Goal: Task Accomplishment & Management: Manage account settings

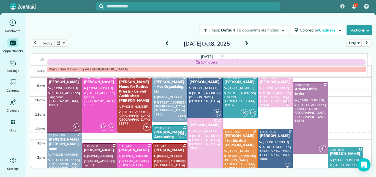
scroll to position [21, 0]
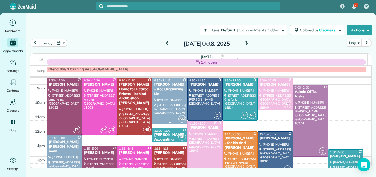
click at [171, 96] on div "Suzanne Kuhn - Ace Organizing, Llc" at bounding box center [170, 89] width 32 height 14
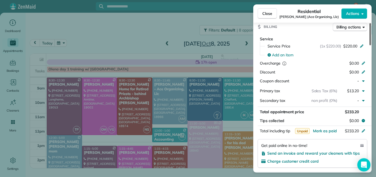
scroll to position [269, 0]
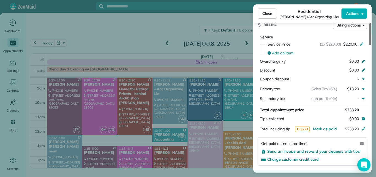
drag, startPoint x: 370, startPoint y: 42, endPoint x: 372, endPoint y: 81, distance: 39.4
click at [371, 45] on div at bounding box center [371, 34] width 2 height 22
click at [323, 129] on span "Mark as paid" at bounding box center [325, 128] width 24 height 5
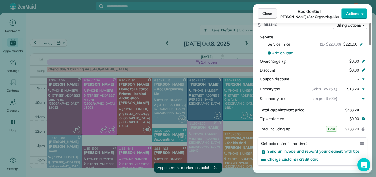
click at [266, 11] on span "Close" at bounding box center [268, 14] width 10 height 6
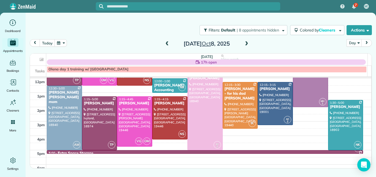
scroll to position [69, 0]
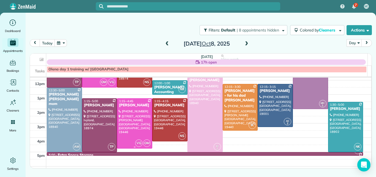
click at [137, 120] on div at bounding box center [134, 123] width 35 height 50
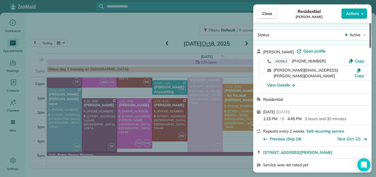
drag, startPoint x: 370, startPoint y: 36, endPoint x: 372, endPoint y: 13, distance: 22.9
click at [371, 23] on div at bounding box center [371, 35] width 2 height 25
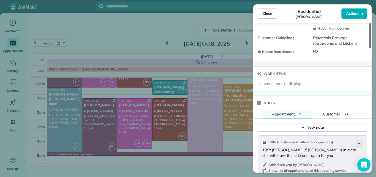
scroll to position [519, 0]
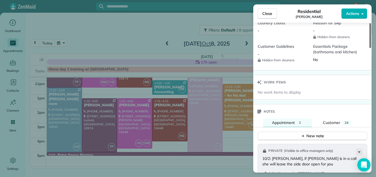
drag, startPoint x: 370, startPoint y: 31, endPoint x: 374, endPoint y: 117, distance: 85.8
click at [371, 48] on div at bounding box center [371, 35] width 2 height 25
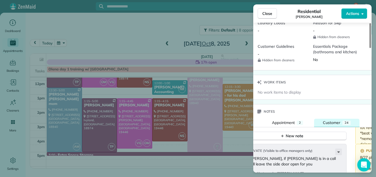
click at [331, 120] on div "Customer" at bounding box center [331, 123] width 17 height 6
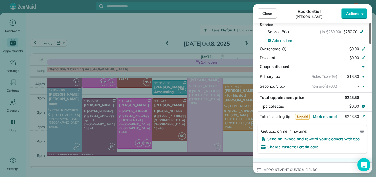
scroll to position [356, 0]
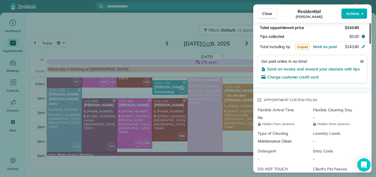
drag, startPoint x: 371, startPoint y: 100, endPoint x: 374, endPoint y: 78, distance: 22.8
click at [371, 44] on div at bounding box center [371, 33] width 2 height 21
click at [324, 44] on span "Mark as paid" at bounding box center [325, 46] width 24 height 5
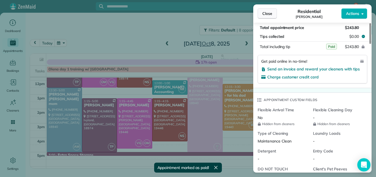
click at [268, 13] on span "Close" at bounding box center [268, 14] width 10 height 6
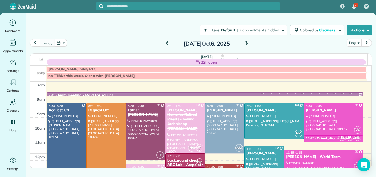
click at [248, 43] on span at bounding box center [247, 43] width 6 height 5
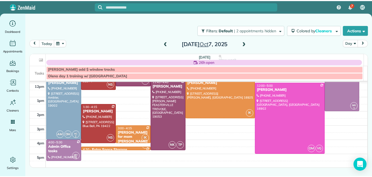
scroll to position [74, 0]
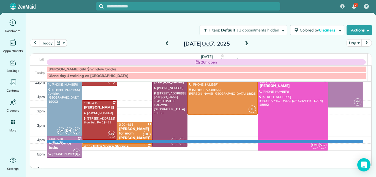
click at [91, 141] on div "7am 8am 9am 10am 11am 12pm 1pm 2pm 3pm 4pm 5pm 6pm 7pm 8pm 4:15 - 4:30 AC 2 8:0…" at bounding box center [201, 107] width 342 height 200
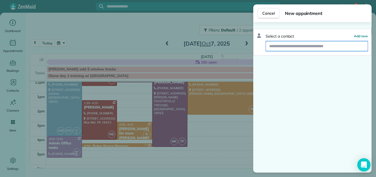
click at [302, 46] on input "text" at bounding box center [317, 46] width 102 height 10
type input "*"
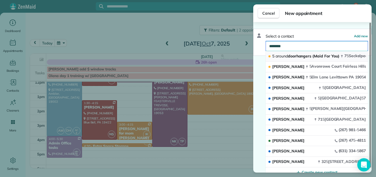
type input "********"
click at [302, 53] on span "5 around doorhangers (Maid For You)" at bounding box center [305, 55] width 67 height 5
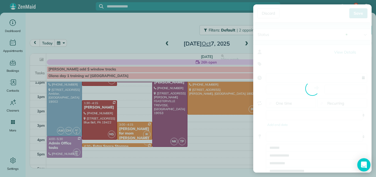
type input "**********"
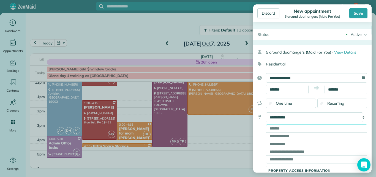
click at [309, 127] on input "text" at bounding box center [316, 128] width 101 height 8
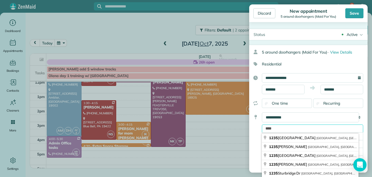
type input "****"
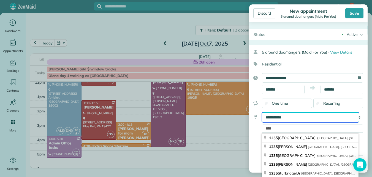
click at [301, 116] on select "**********" at bounding box center [310, 117] width 97 height 10
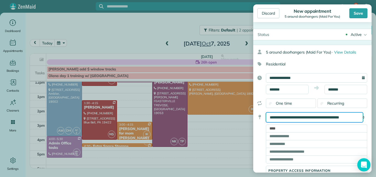
click at [272, 117] on select "**********" at bounding box center [314, 117] width 97 height 10
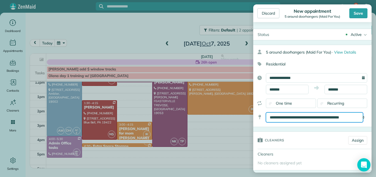
select select "*******"
click at [286, 116] on select "**********" at bounding box center [314, 117] width 97 height 10
click at [266, 112] on select "**********" at bounding box center [314, 117] width 97 height 10
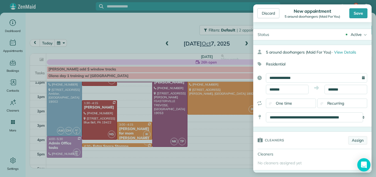
click at [354, 140] on link "Assign" at bounding box center [357, 140] width 19 height 8
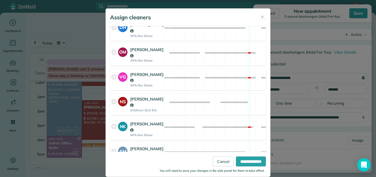
scroll to position [283, 0]
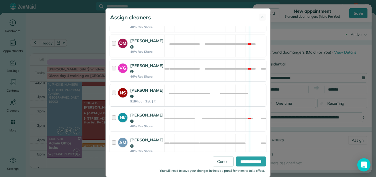
click at [113, 87] on div at bounding box center [115, 95] width 6 height 16
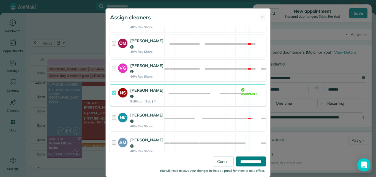
click at [248, 158] on input "**********" at bounding box center [251, 161] width 30 height 10
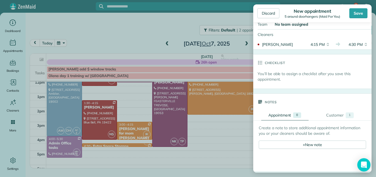
scroll to position [153, 0]
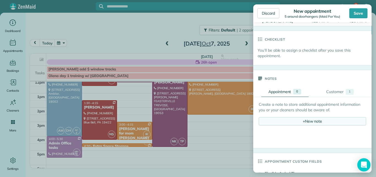
click at [317, 121] on div "+ New note" at bounding box center [312, 121] width 107 height 8
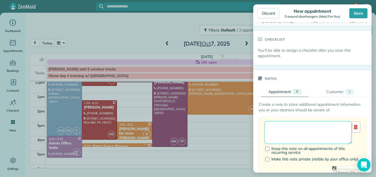
click at [288, 121] on textarea at bounding box center [308, 132] width 88 height 23
click at [302, 128] on textarea "**********" at bounding box center [308, 132] width 88 height 23
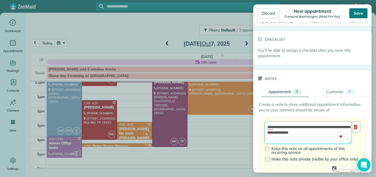
type textarea "**********"
click at [353, 11] on div "Save" at bounding box center [359, 13] width 18 height 10
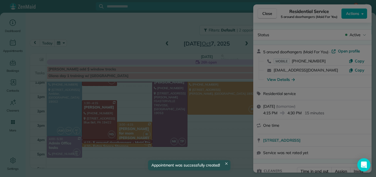
click at [0, 0] on div "**********" at bounding box center [0, 0] width 0 height 0
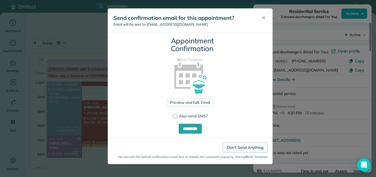
click at [246, 145] on link "Don't Send Anything" at bounding box center [245, 147] width 45 height 10
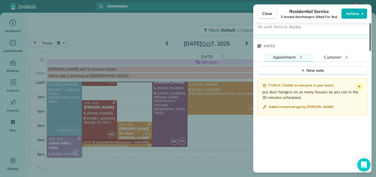
scroll to position [566, 0]
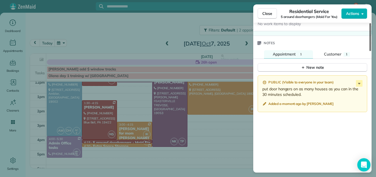
drag, startPoint x: 371, startPoint y: 43, endPoint x: 376, endPoint y: 148, distance: 105.6
click at [371, 51] on div at bounding box center [371, 37] width 2 height 28
click at [357, 82] on icon at bounding box center [359, 83] width 7 height 7
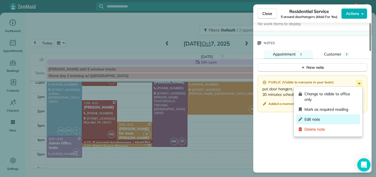
click at [312, 118] on span "Edit note" at bounding box center [331, 119] width 53 height 6
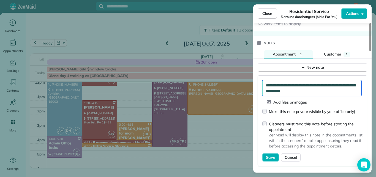
click at [319, 90] on textarea "**********" at bounding box center [312, 88] width 99 height 16
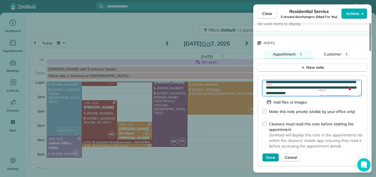
type textarea "**********"
click at [268, 156] on span "Save" at bounding box center [270, 157] width 9 height 6
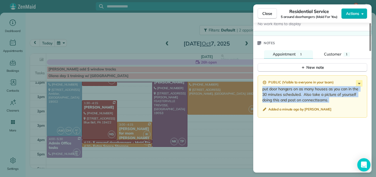
drag, startPoint x: 263, startPoint y: 88, endPoint x: 263, endPoint y: 103, distance: 14.9
click at [263, 103] on div "Public ( Visible to everyone in your team ) put door hangers on as many houses …" at bounding box center [313, 96] width 110 height 42
copy div "put door hangers on as many houses as you can in the 30 minutes scheduled. Also…"
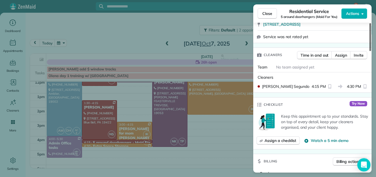
scroll to position [114, 0]
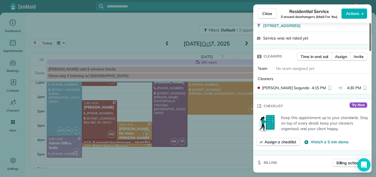
drag, startPoint x: 370, startPoint y: 129, endPoint x: 376, endPoint y: 46, distance: 83.7
click at [371, 46] on div at bounding box center [371, 37] width 2 height 28
click at [356, 15] on span "Actions" at bounding box center [352, 14] width 13 height 6
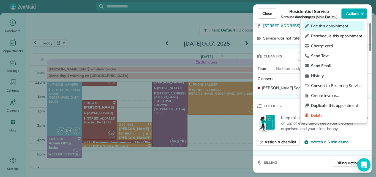
click at [332, 24] on span "Edit this appointment" at bounding box center [336, 26] width 51 height 6
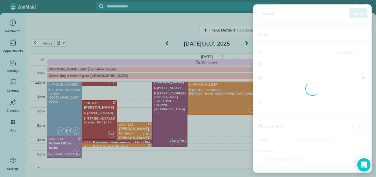
type input "**********"
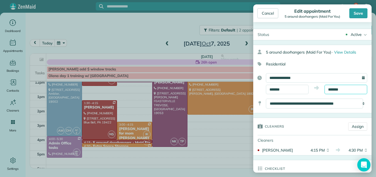
click at [335, 87] on input "*******" at bounding box center [346, 89] width 43 height 9
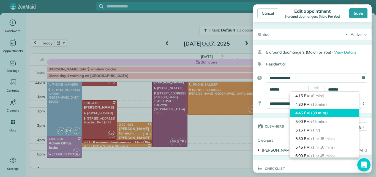
type input "*******"
click at [316, 113] on span "(30 mins)" at bounding box center [319, 112] width 17 height 5
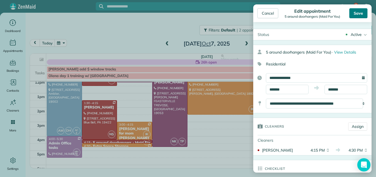
click at [355, 11] on div "Save" at bounding box center [359, 13] width 18 height 10
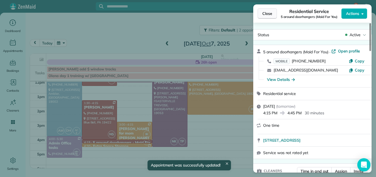
click at [264, 11] on span "Close" at bounding box center [268, 14] width 10 height 6
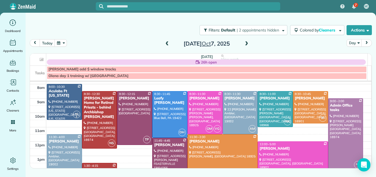
scroll to position [13, 0]
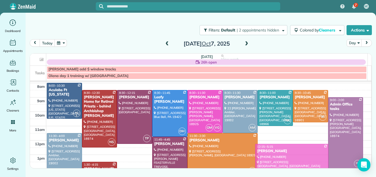
drag, startPoint x: 312, startPoint y: 145, endPoint x: 312, endPoint y: 148, distance: 3.3
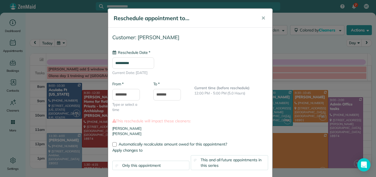
type input "**********"
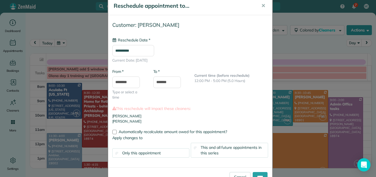
scroll to position [31, 0]
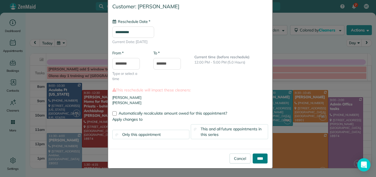
click at [257, 156] on input "****" at bounding box center [260, 158] width 15 height 10
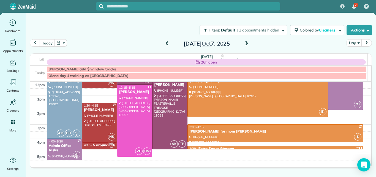
scroll to position [74, 0]
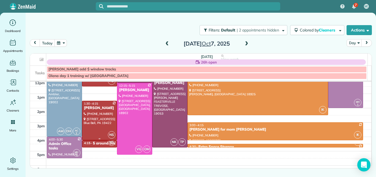
click at [82, 131] on div at bounding box center [99, 120] width 35 height 39
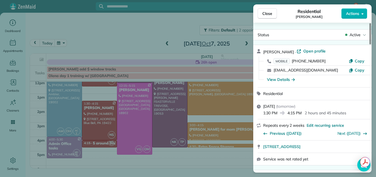
click at [80, 128] on div "Close Residential Veronica Johnson Actions Status Active Veronica Johnson · Ope…" at bounding box center [188, 88] width 376 height 177
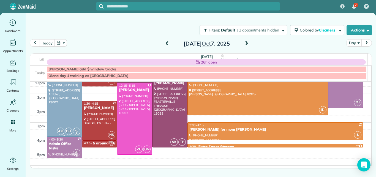
click at [80, 128] on div "AM DH AC 2" at bounding box center [69, 131] width 24 height 8
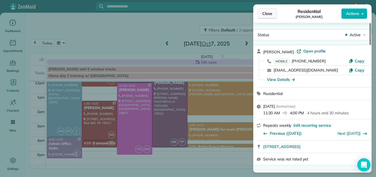
click at [267, 13] on span "Close" at bounding box center [268, 14] width 10 height 6
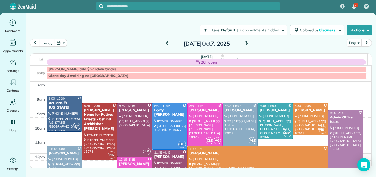
click at [167, 44] on span at bounding box center [167, 43] width 6 height 5
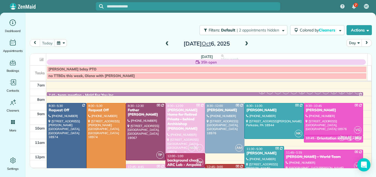
click at [175, 124] on div "Regina Coeli Home for Retired Priests - behind Archbishop Wood" at bounding box center [185, 119] width 36 height 23
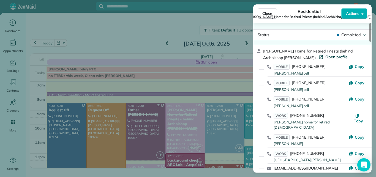
click at [326, 57] on span "Open profile" at bounding box center [337, 57] width 22 height 6
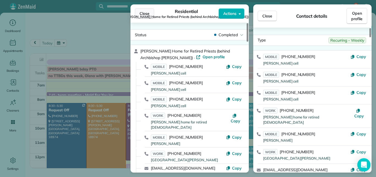
click at [145, 12] on span "Close" at bounding box center [145, 14] width 10 height 6
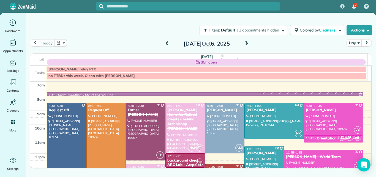
click at [246, 44] on span at bounding box center [247, 43] width 6 height 5
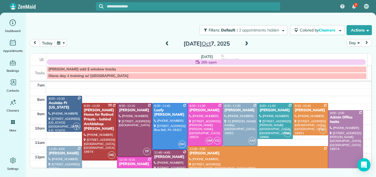
click at [246, 44] on span at bounding box center [247, 43] width 6 height 5
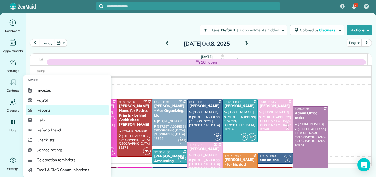
click at [42, 110] on span "Reports" at bounding box center [44, 110] width 14 height 6
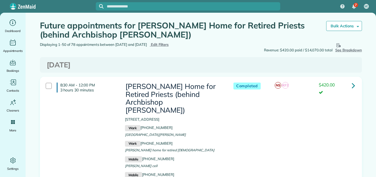
scroll to position [160, 0]
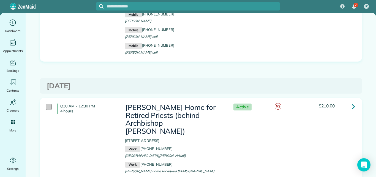
click at [46, 104] on div at bounding box center [49, 107] width 6 height 6
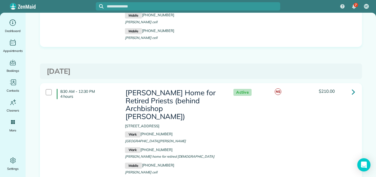
scroll to position [350, 0]
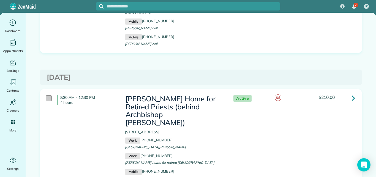
click at [46, 95] on div at bounding box center [49, 98] width 6 height 6
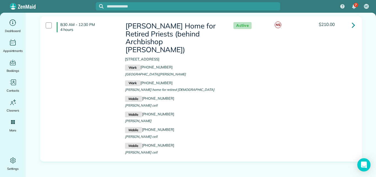
scroll to position [553, 0]
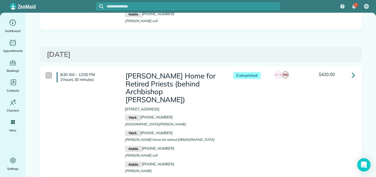
click at [46, 72] on div at bounding box center [49, 75] width 6 height 6
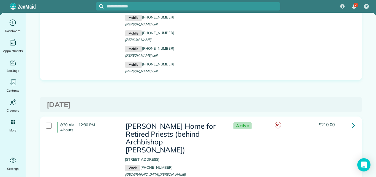
scroll to position [713, 0]
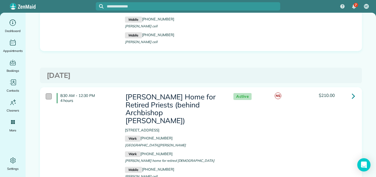
click at [48, 93] on div at bounding box center [49, 96] width 6 height 6
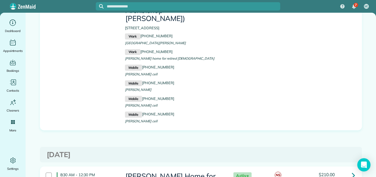
scroll to position [917, 0]
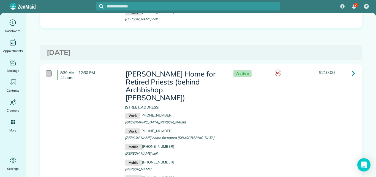
click at [47, 70] on div at bounding box center [49, 73] width 6 height 6
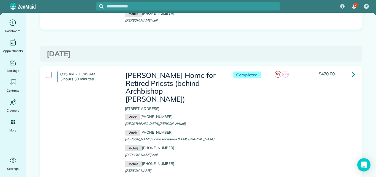
scroll to position [995, 0]
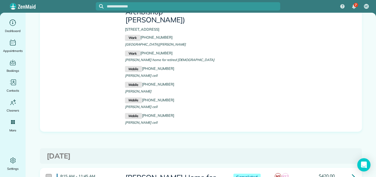
click at [46, 174] on div at bounding box center [49, 177] width 6 height 6
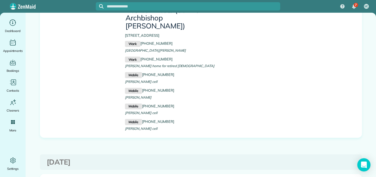
scroll to position [1257, 0]
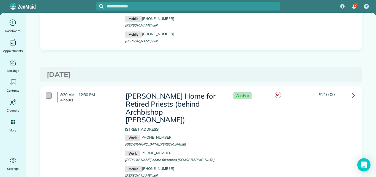
click at [46, 92] on div at bounding box center [49, 95] width 6 height 6
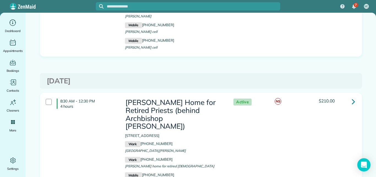
scroll to position [1417, 0]
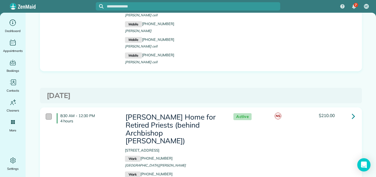
click at [46, 113] on div at bounding box center [49, 116] width 6 height 6
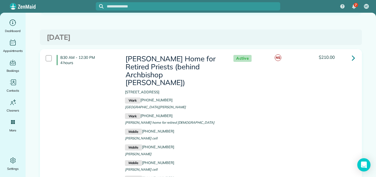
scroll to position [1630, 0]
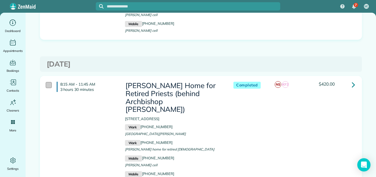
click at [47, 82] on div at bounding box center [49, 85] width 6 height 6
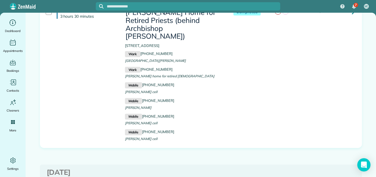
scroll to position [1717, 0]
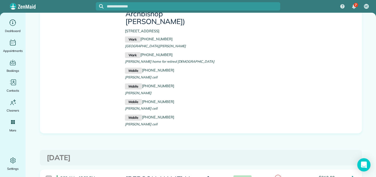
click at [46, 175] on div at bounding box center [49, 178] width 6 height 6
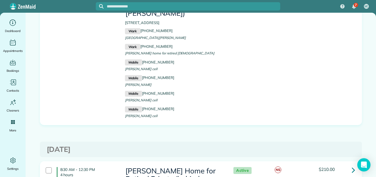
scroll to position [1921, 0]
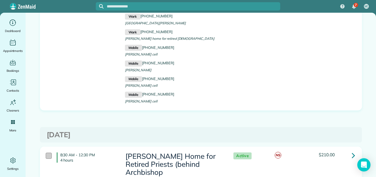
click at [47, 152] on div at bounding box center [49, 155] width 6 height 6
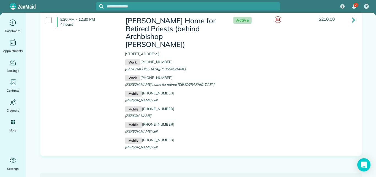
scroll to position [0, 0]
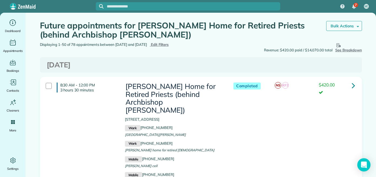
click at [345, 26] on strong "Bulk Actions" at bounding box center [342, 25] width 23 height 5
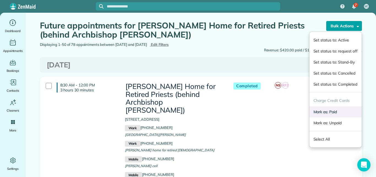
click at [327, 111] on link "Mark as: Paid" at bounding box center [336, 111] width 52 height 11
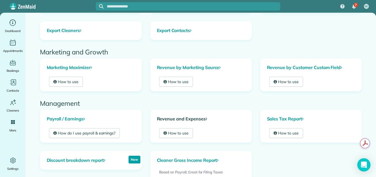
click at [193, 119] on link "Revenue and Expenses" at bounding box center [200, 119] width 101 height 18
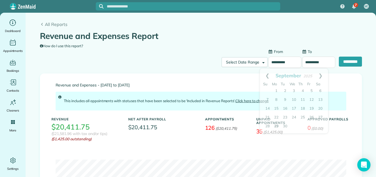
click at [284, 61] on input "**********" at bounding box center [285, 62] width 33 height 12
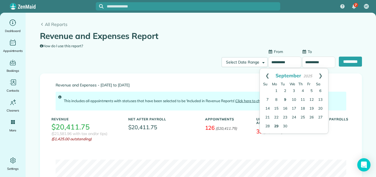
click at [285, 99] on link "9" at bounding box center [285, 99] width 9 height 9
type input "**********"
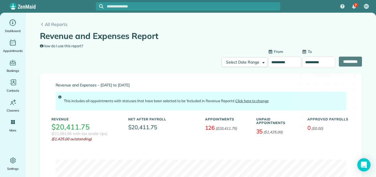
click at [307, 62] on input "**********" at bounding box center [318, 62] width 33 height 12
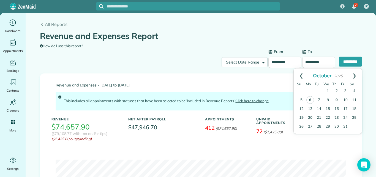
click at [338, 99] on link "9" at bounding box center [336, 100] width 9 height 9
type input "**********"
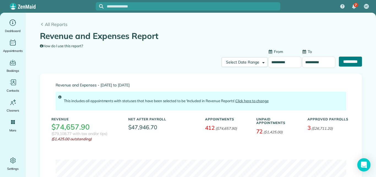
click at [341, 61] on input "**********" at bounding box center [350, 61] width 23 height 10
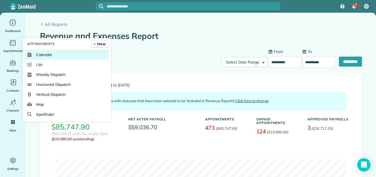
click at [40, 53] on span "Calendar" at bounding box center [44, 55] width 16 height 6
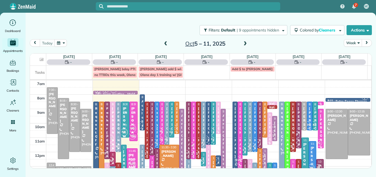
click at [355, 42] on button "Week" at bounding box center [353, 42] width 18 height 7
click at [350, 53] on link "Day" at bounding box center [366, 55] width 44 height 11
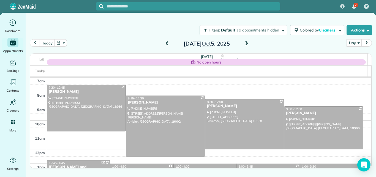
click at [246, 41] on span at bounding box center [247, 43] width 6 height 5
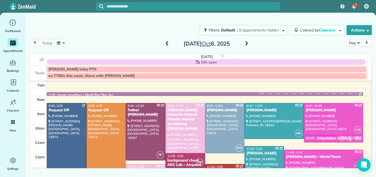
click at [246, 41] on span at bounding box center [247, 43] width 6 height 5
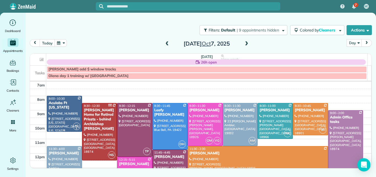
click at [72, 104] on div "Aculabs Ft [US_STATE]" at bounding box center [64, 105] width 32 height 9
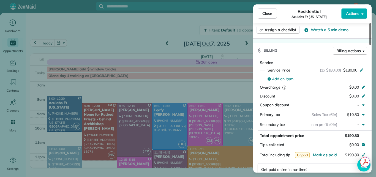
scroll to position [263, 0]
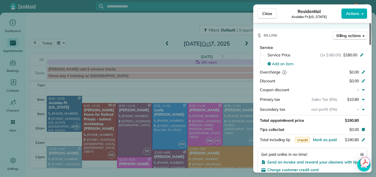
drag, startPoint x: 370, startPoint y: 33, endPoint x: 368, endPoint y: 71, distance: 38.4
click at [370, 45] on div at bounding box center [371, 34] width 2 height 22
click at [266, 11] on span "Close" at bounding box center [268, 14] width 10 height 6
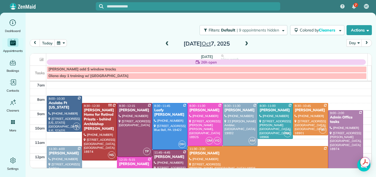
click at [55, 150] on span "11:30 - 4:00" at bounding box center [57, 149] width 16 height 4
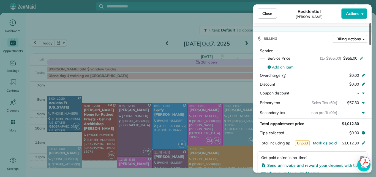
scroll to position [266, 0]
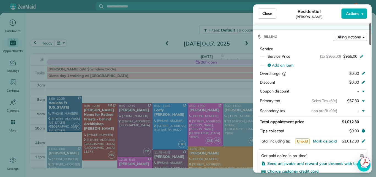
drag, startPoint x: 371, startPoint y: 35, endPoint x: 366, endPoint y: 74, distance: 38.9
click at [370, 45] on div at bounding box center [371, 34] width 2 height 22
click at [266, 11] on span "Close" at bounding box center [268, 14] width 10 height 6
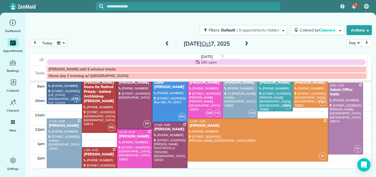
scroll to position [48, 0]
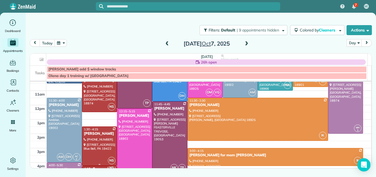
click at [90, 139] on div at bounding box center [99, 145] width 35 height 39
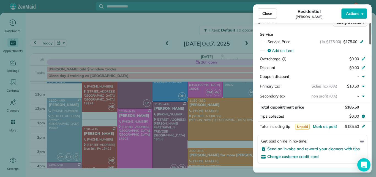
scroll to position [263, 0]
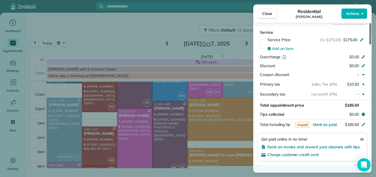
drag, startPoint x: 370, startPoint y: 38, endPoint x: 364, endPoint y: 75, distance: 37.9
click at [370, 44] on div at bounding box center [371, 33] width 2 height 21
click at [267, 12] on span "Close" at bounding box center [268, 14] width 10 height 6
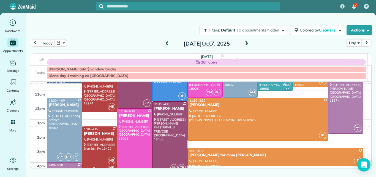
click at [133, 130] on div at bounding box center [134, 144] width 35 height 71
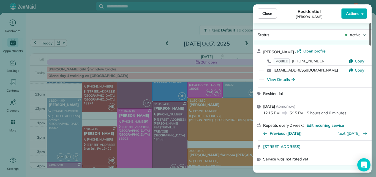
drag, startPoint x: 370, startPoint y: 39, endPoint x: 376, endPoint y: 6, distance: 32.8
click at [371, 23] on div at bounding box center [371, 34] width 2 height 22
click at [312, 51] on span "Open profile" at bounding box center [315, 51] width 22 height 6
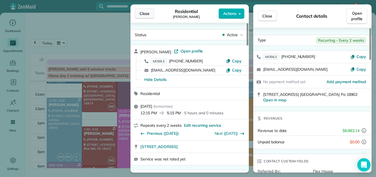
click at [140, 10] on button "Close" at bounding box center [144, 13] width 19 height 10
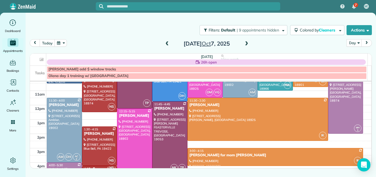
click at [133, 122] on div at bounding box center [134, 144] width 35 height 71
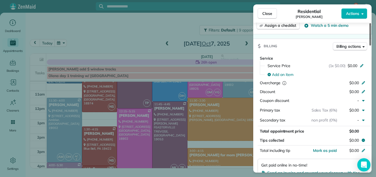
scroll to position [252, 0]
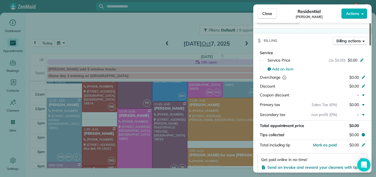
drag, startPoint x: 371, startPoint y: 37, endPoint x: 366, endPoint y: 75, distance: 38.1
click at [370, 45] on div at bounding box center [371, 34] width 2 height 22
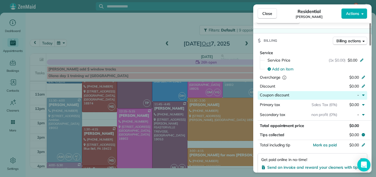
click at [305, 93] on div "button" at bounding box center [314, 95] width 48 height 7
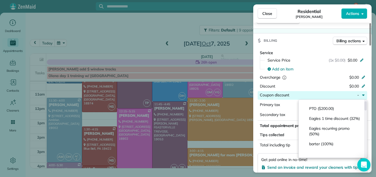
scroll to position [0, 0]
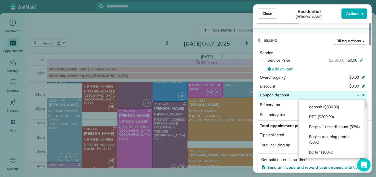
drag, startPoint x: 366, startPoint y: 104, endPoint x: 366, endPoint y: 94, distance: 9.6
click at [366, 100] on div at bounding box center [366, 104] width 2 height 9
click at [269, 13] on span "Close" at bounding box center [268, 14] width 10 height 6
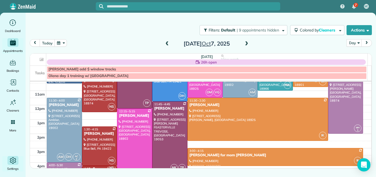
click at [12, 160] on icon "Main" at bounding box center [13, 160] width 2 height 2
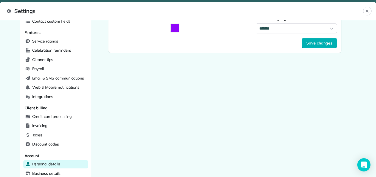
scroll to position [111, 0]
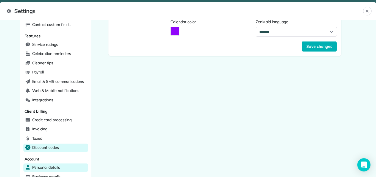
click at [39, 147] on span "Discount codes" at bounding box center [45, 147] width 27 height 6
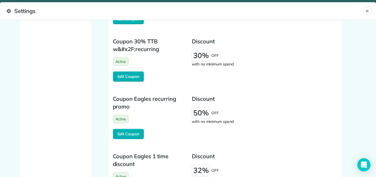
scroll to position [327, 0]
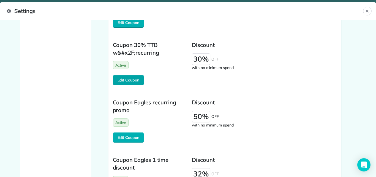
click at [132, 78] on span "Edit Coupon" at bounding box center [129, 80] width 22 height 6
select div "********"
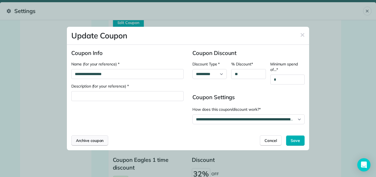
click at [84, 140] on span "Archive coupon" at bounding box center [90, 140] width 28 height 6
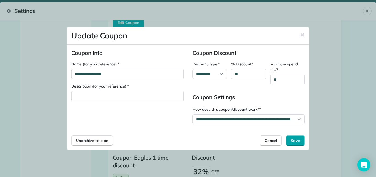
click at [296, 139] on span "Save" at bounding box center [295, 140] width 9 height 6
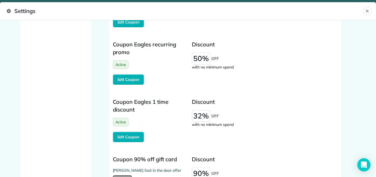
scroll to position [375, 0]
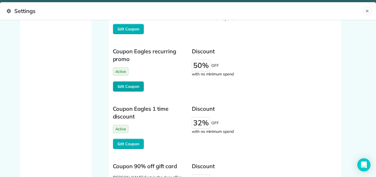
click at [123, 86] on span "Edit Coupon" at bounding box center [129, 86] width 22 height 6
select div "********"
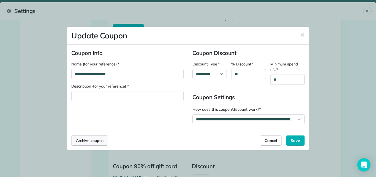
click at [88, 140] on span "Archive coupon" at bounding box center [90, 140] width 28 height 6
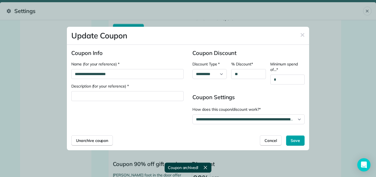
click at [302, 139] on div "Save" at bounding box center [295, 140] width 19 height 10
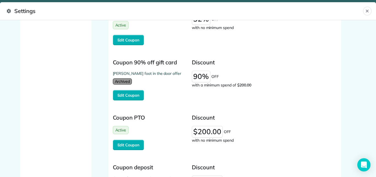
scroll to position [483, 0]
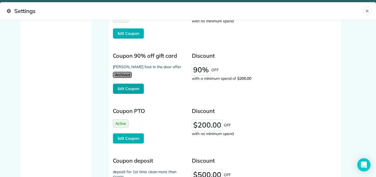
click at [128, 86] on span "Edit Coupon" at bounding box center [129, 89] width 22 height 6
select div "********"
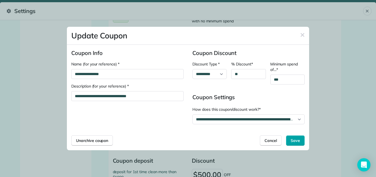
click at [294, 138] on span "Save" at bounding box center [295, 140] width 9 height 6
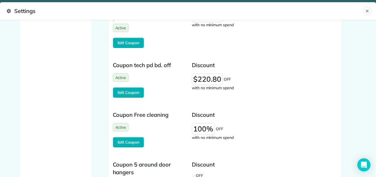
scroll to position [711, 0]
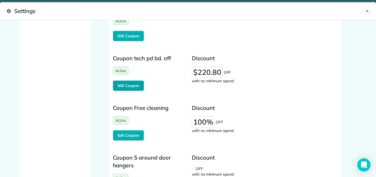
click at [127, 85] on span "Edit Coupon" at bounding box center [129, 86] width 22 height 6
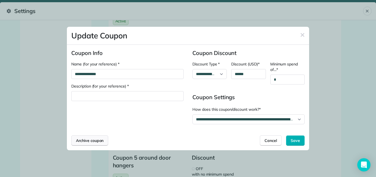
click at [85, 140] on span "Archive coupon" at bounding box center [90, 140] width 28 height 6
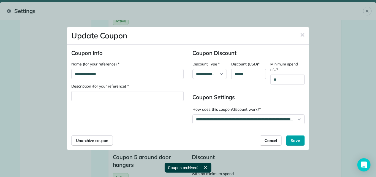
click at [296, 137] on div "Save" at bounding box center [295, 140] width 19 height 10
click at [303, 33] on icon "button" at bounding box center [303, 35] width 4 height 6
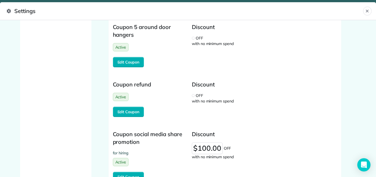
scroll to position [866, 0]
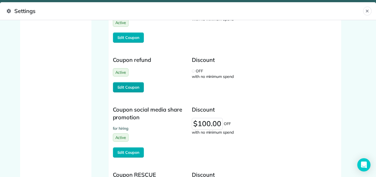
click at [128, 84] on button "Edit Coupon" at bounding box center [128, 87] width 31 height 10
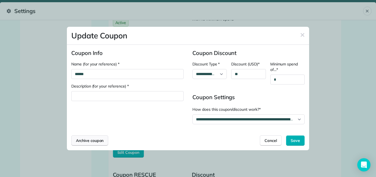
click at [87, 138] on span "Archive coupon" at bounding box center [90, 140] width 28 height 6
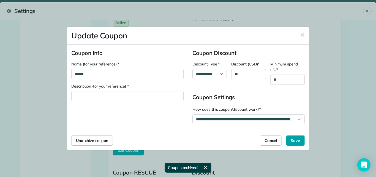
click at [295, 140] on span "Save" at bounding box center [295, 140] width 9 height 6
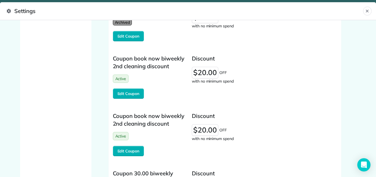
scroll to position [1166, 0]
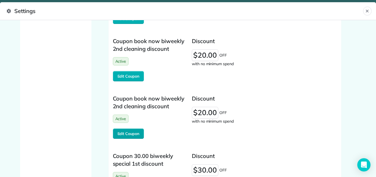
click at [124, 131] on span "Edit Coupon" at bounding box center [129, 134] width 22 height 6
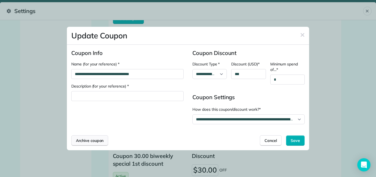
click at [99, 137] on div "Archive coupon" at bounding box center [89, 140] width 37 height 10
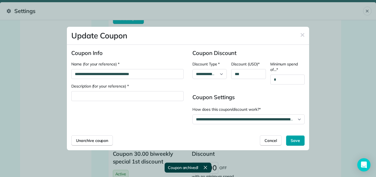
click at [293, 140] on span "Save" at bounding box center [295, 140] width 9 height 6
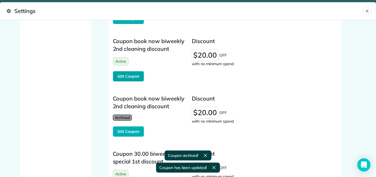
click at [126, 73] on span "Edit Coupon" at bounding box center [129, 76] width 22 height 6
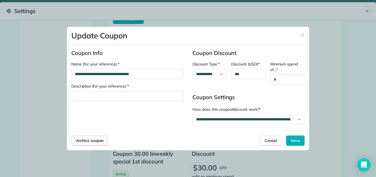
click at [90, 139] on span "Archive coupon" at bounding box center [90, 140] width 28 height 6
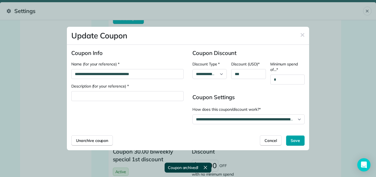
click at [294, 139] on span "Save" at bounding box center [295, 140] width 9 height 6
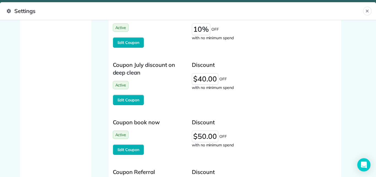
scroll to position [1491, 0]
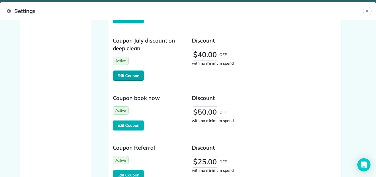
click at [130, 73] on span "Edit Coupon" at bounding box center [129, 76] width 22 height 6
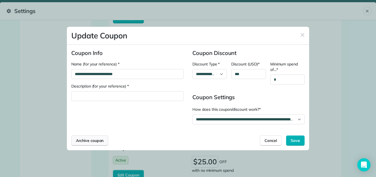
click at [92, 137] on div "Archive coupon" at bounding box center [89, 140] width 37 height 10
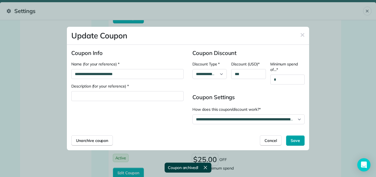
click at [299, 136] on div "Save" at bounding box center [295, 140] width 19 height 10
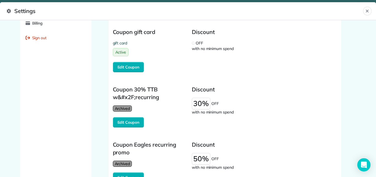
scroll to position [0, 0]
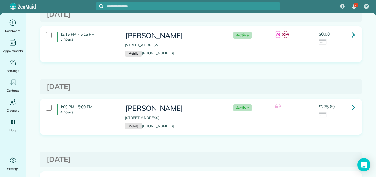
scroll to position [60, 0]
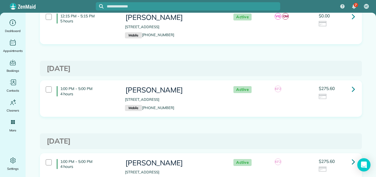
click at [352, 90] on icon at bounding box center [353, 89] width 3 height 10
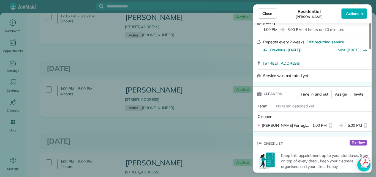
drag, startPoint x: 370, startPoint y: 34, endPoint x: 361, endPoint y: 42, distance: 11.7
click at [370, 42] on div at bounding box center [371, 36] width 2 height 26
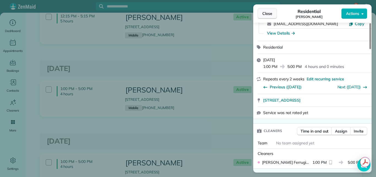
click at [267, 12] on span "Close" at bounding box center [268, 14] width 10 height 6
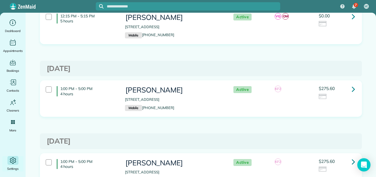
click at [11, 159] on icon "Main" at bounding box center [13, 160] width 8 height 8
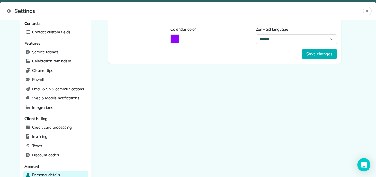
scroll to position [111, 0]
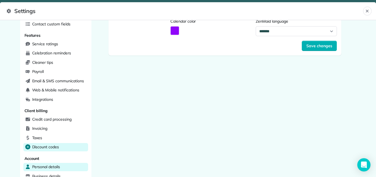
click at [36, 146] on span "Discount codes" at bounding box center [45, 147] width 27 height 6
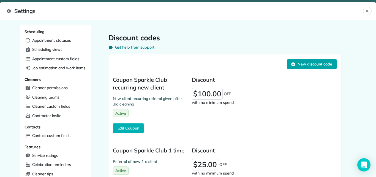
click at [306, 61] on button "New discount code" at bounding box center [312, 64] width 50 height 10
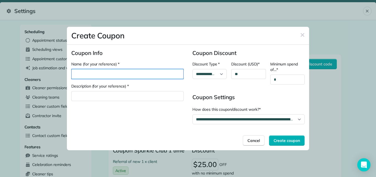
click at [92, 74] on div "Name (for your reference) *" at bounding box center [128, 74] width 112 height 10
type div "**********"
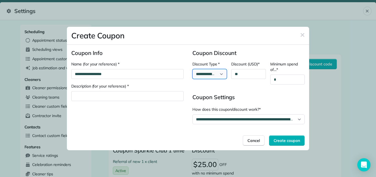
click at [215, 75] on div "**********" at bounding box center [210, 74] width 34 height 10
click at [193, 69] on div "**********" at bounding box center [210, 74] width 34 height 10
click at [293, 140] on span "Create coupon" at bounding box center [287, 140] width 27 height 6
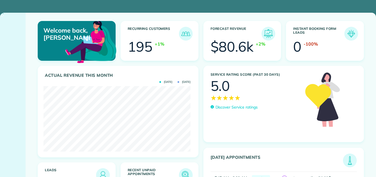
scroll to position [65, 147]
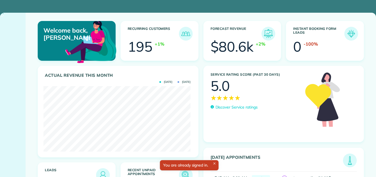
scroll to position [65, 147]
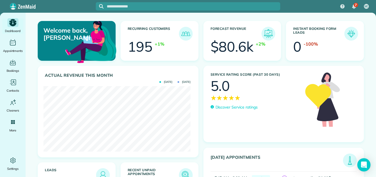
click at [13, 21] on icon "Main" at bounding box center [12, 22] width 7 height 7
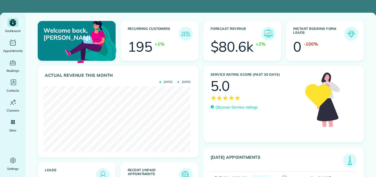
scroll to position [65, 147]
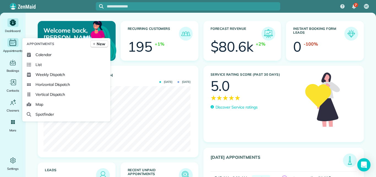
click at [11, 43] on icon "Main" at bounding box center [13, 42] width 9 height 8
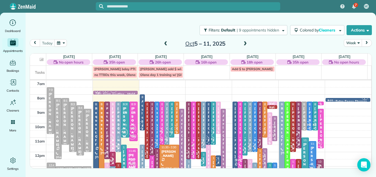
click at [352, 40] on button "Week" at bounding box center [353, 42] width 18 height 7
click at [351, 55] on link "Day" at bounding box center [366, 55] width 44 height 11
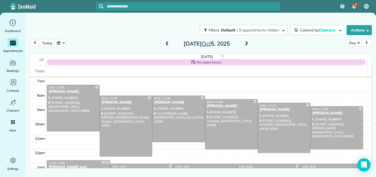
click at [247, 43] on span at bounding box center [247, 43] width 6 height 5
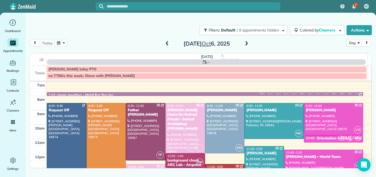
click at [247, 43] on span at bounding box center [247, 43] width 6 height 5
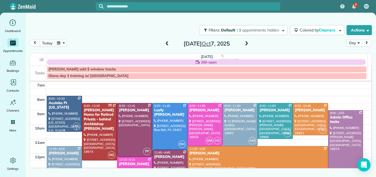
click at [75, 114] on div at bounding box center [64, 113] width 35 height 35
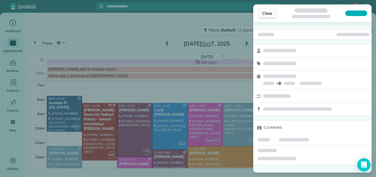
click at [266, 12] on span "Close" at bounding box center [268, 13] width 10 height 6
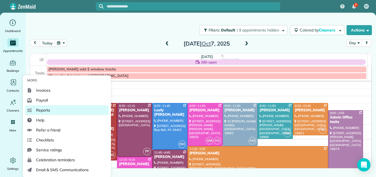
click at [41, 111] on span "Reports" at bounding box center [43, 110] width 14 height 6
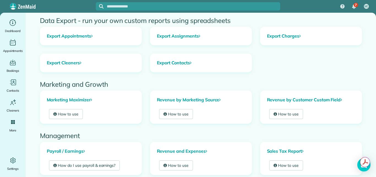
scroll to position [65, 0]
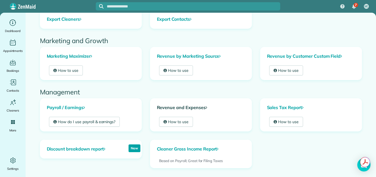
click at [189, 105] on link "Revenue and Expenses" at bounding box center [200, 107] width 101 height 18
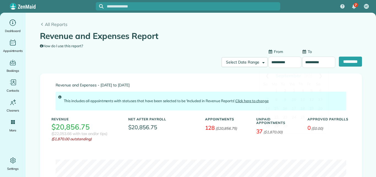
click at [286, 60] on input "**********" at bounding box center [285, 62] width 33 height 12
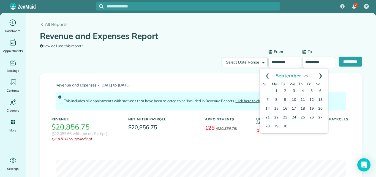
click at [322, 74] on link "Next" at bounding box center [320, 75] width 15 height 14
click at [285, 99] on link "7" at bounding box center [285, 100] width 9 height 9
type input "**********"
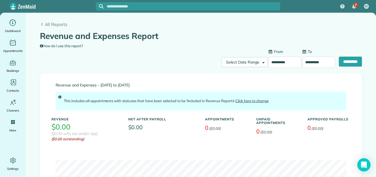
click at [308, 62] on input "**********" at bounding box center [318, 62] width 33 height 12
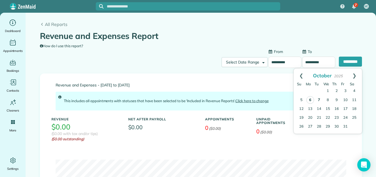
click at [320, 99] on link "7" at bounding box center [319, 100] width 9 height 9
type input "**********"
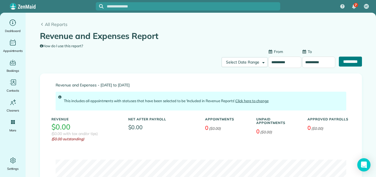
click at [340, 60] on input "**********" at bounding box center [350, 61] width 23 height 10
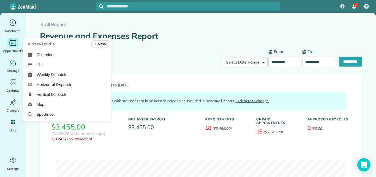
click at [14, 47] on div "Appointments" at bounding box center [13, 45] width 22 height 15
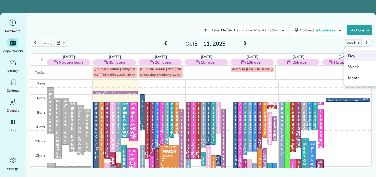
click at [351, 54] on link "Day" at bounding box center [366, 55] width 44 height 11
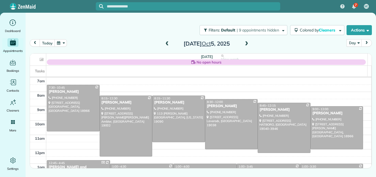
click at [247, 43] on span at bounding box center [247, 43] width 6 height 5
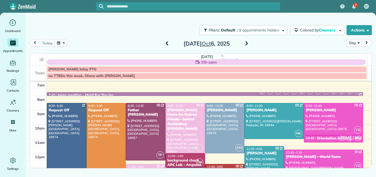
click at [247, 43] on span at bounding box center [247, 43] width 6 height 5
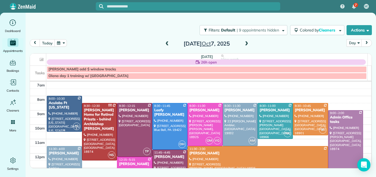
click at [67, 108] on div "Aculabs Ft Washington" at bounding box center [64, 105] width 32 height 9
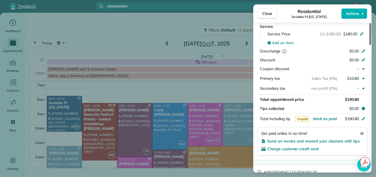
scroll to position [297, 0]
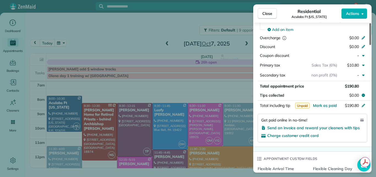
drag, startPoint x: 371, startPoint y: 32, endPoint x: 364, endPoint y: 75, distance: 43.7
click at [370, 45] on div at bounding box center [371, 34] width 2 height 22
click at [268, 12] on span "Close" at bounding box center [268, 14] width 10 height 6
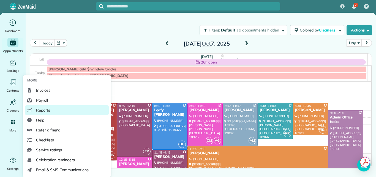
click at [47, 110] on span "Reports" at bounding box center [43, 110] width 14 height 6
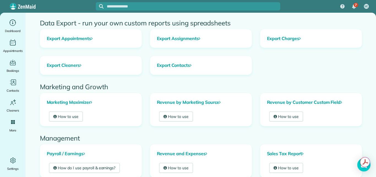
scroll to position [43, 0]
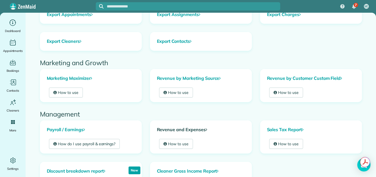
click at [188, 129] on link "Revenue and Expenses" at bounding box center [200, 129] width 101 height 18
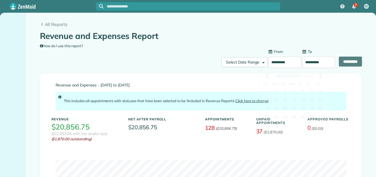
click at [286, 64] on input "**********" at bounding box center [285, 62] width 33 height 12
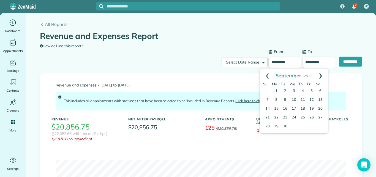
click at [323, 74] on link "Next" at bounding box center [320, 75] width 15 height 14
click at [285, 100] on link "7" at bounding box center [285, 100] width 9 height 9
type input "**********"
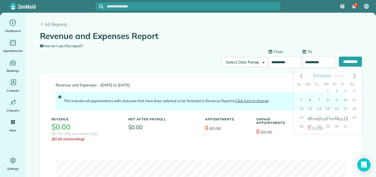
click at [312, 60] on input "**********" at bounding box center [318, 62] width 33 height 12
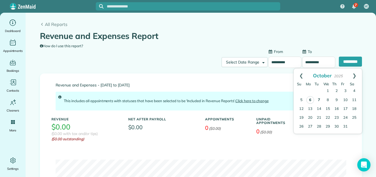
click at [319, 99] on link "7" at bounding box center [319, 100] width 9 height 9
type input "**********"
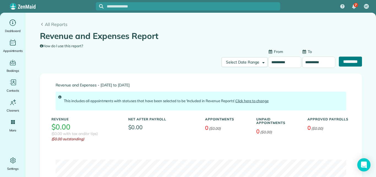
click at [342, 60] on input "**********" at bounding box center [350, 61] width 23 height 10
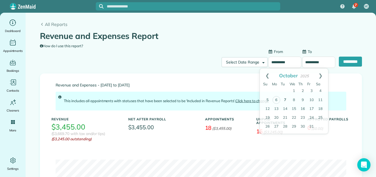
click at [272, 62] on input "**********" at bounding box center [285, 62] width 33 height 12
click at [293, 99] on link "8" at bounding box center [294, 100] width 9 height 9
type input "**********"
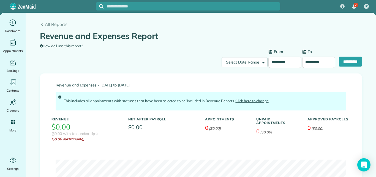
click at [310, 62] on input "**********" at bounding box center [318, 62] width 33 height 12
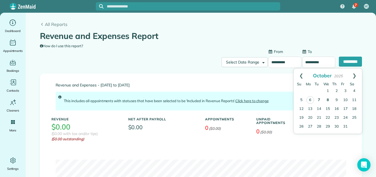
click at [327, 100] on link "8" at bounding box center [328, 100] width 9 height 9
type input "**********"
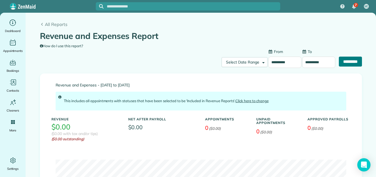
click at [344, 60] on input "**********" at bounding box center [350, 61] width 23 height 10
click at [285, 61] on input "**********" at bounding box center [285, 62] width 33 height 12
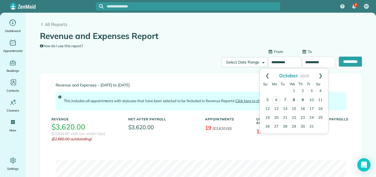
click at [302, 101] on link "9" at bounding box center [303, 100] width 9 height 9
type input "**********"
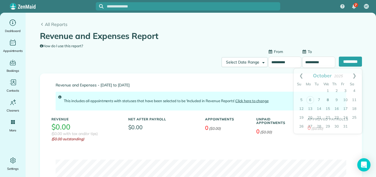
click at [304, 64] on input "**********" at bounding box center [318, 62] width 33 height 12
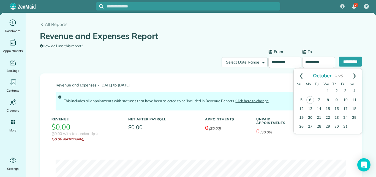
click at [337, 98] on link "9" at bounding box center [336, 100] width 9 height 9
type input "**********"
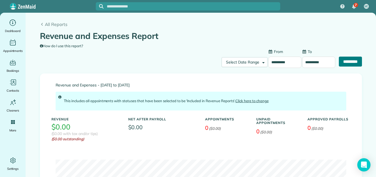
click at [340, 60] on input "**********" at bounding box center [350, 61] width 23 height 10
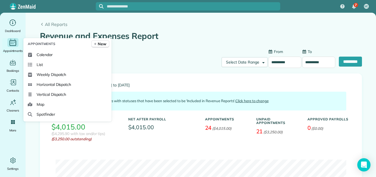
click at [14, 45] on icon "Main" at bounding box center [13, 42] width 9 height 8
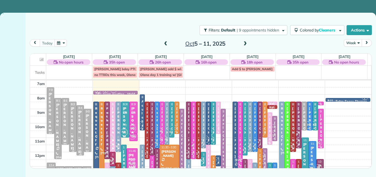
click at [353, 43] on button "Week" at bounding box center [353, 42] width 18 height 7
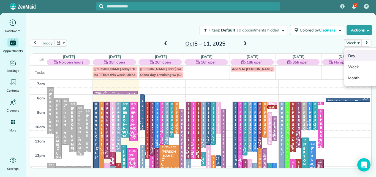
click at [351, 55] on link "Day" at bounding box center [366, 55] width 44 height 11
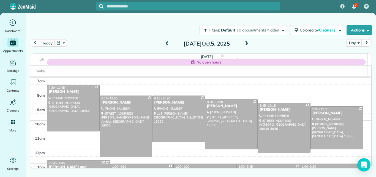
click at [247, 43] on span at bounding box center [247, 43] width 6 height 5
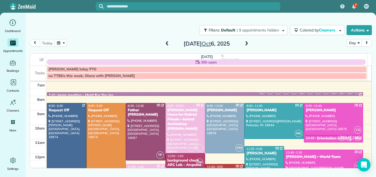
click at [247, 43] on span at bounding box center [247, 43] width 6 height 5
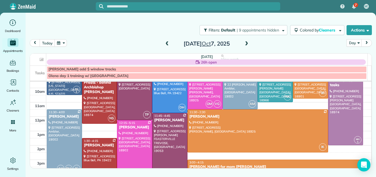
scroll to position [37, 0]
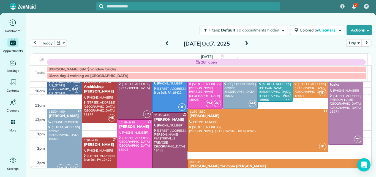
click at [133, 143] on div at bounding box center [134, 155] width 35 height 71
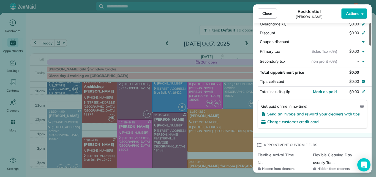
scroll to position [302, 0]
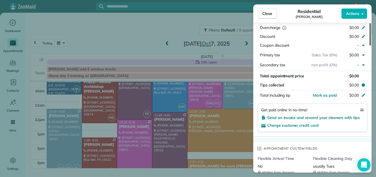
drag, startPoint x: 370, startPoint y: 39, endPoint x: 375, endPoint y: 84, distance: 45.4
click at [371, 45] on div at bounding box center [371, 34] width 2 height 22
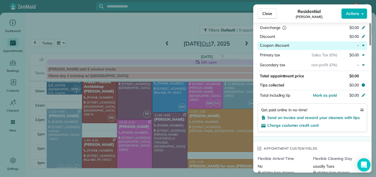
click at [305, 45] on div "button" at bounding box center [314, 45] width 48 height 7
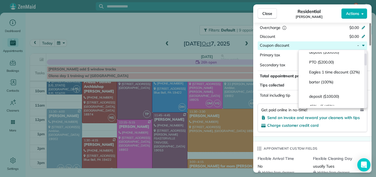
scroll to position [0, 0]
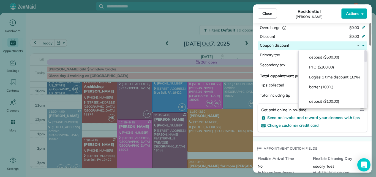
drag, startPoint x: 366, startPoint y: 54, endPoint x: 367, endPoint y: 52, distance: 2.9
click at [367, 52] on div at bounding box center [366, 56] width 2 height 12
click at [309, 46] on div "button" at bounding box center [314, 45] width 48 height 7
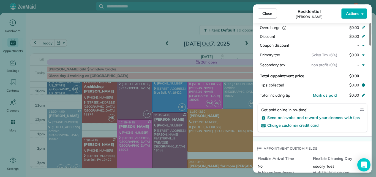
click at [10, 158] on div "Close Residential Katie Jacoby Actions Status Active Katie Jacoby · Open profil…" at bounding box center [188, 88] width 376 height 177
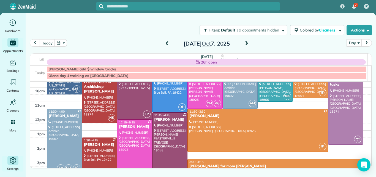
click at [12, 159] on icon "Main" at bounding box center [13, 160] width 8 height 8
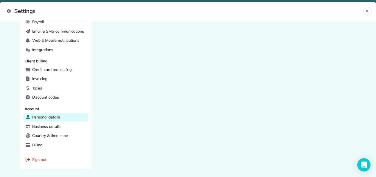
scroll to position [174, 0]
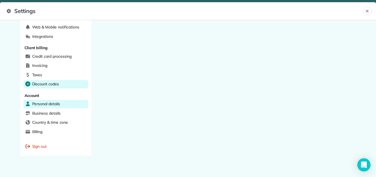
click at [38, 82] on span "Discount codes" at bounding box center [45, 84] width 27 height 6
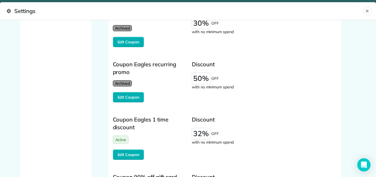
scroll to position [366, 0]
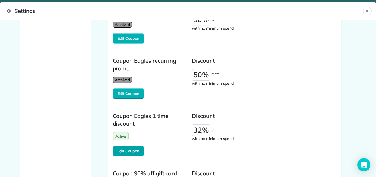
click at [135, 151] on span "Edit Coupon" at bounding box center [129, 151] width 22 height 6
select div "********"
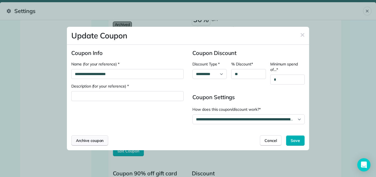
click at [94, 139] on span "Archive coupon" at bounding box center [90, 140] width 28 height 6
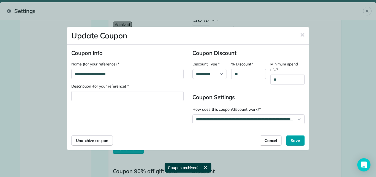
click at [298, 138] on span "Save" at bounding box center [295, 140] width 9 height 6
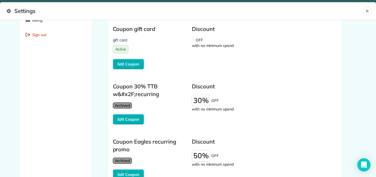
scroll to position [0, 0]
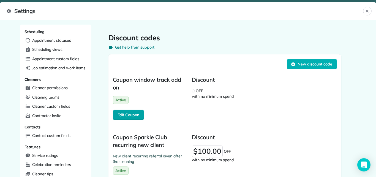
click at [130, 113] on span "Edit Coupon" at bounding box center [129, 115] width 22 height 6
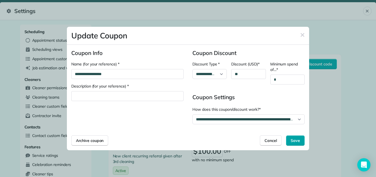
click at [295, 139] on span "Save" at bounding box center [295, 140] width 9 height 6
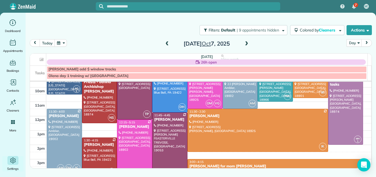
click at [127, 134] on div at bounding box center [134, 155] width 35 height 71
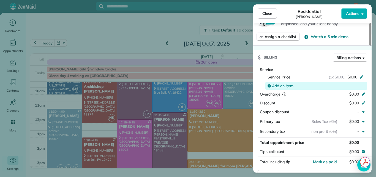
scroll to position [248, 0]
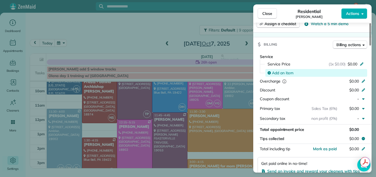
drag, startPoint x: 370, startPoint y: 39, endPoint x: 367, endPoint y: 76, distance: 37.3
click at [370, 45] on div at bounding box center [371, 34] width 2 height 22
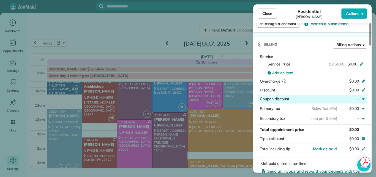
click at [305, 99] on div "button" at bounding box center [314, 99] width 48 height 7
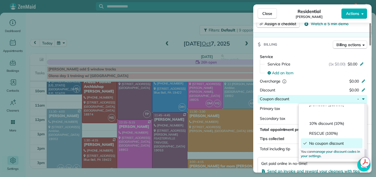
scroll to position [188, 0]
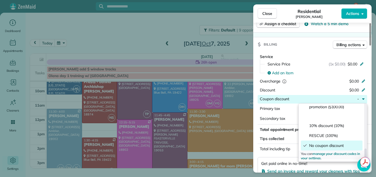
drag, startPoint x: 366, startPoint y: 111, endPoint x: 361, endPoint y: 155, distance: 44.6
click at [365, 155] on div at bounding box center [366, 154] width 2 height 13
click at [339, 153] on span "manage your discount codes in your settings" at bounding box center [330, 155] width 59 height 9
click at [341, 44] on span "Billing actions" at bounding box center [349, 45] width 25 height 6
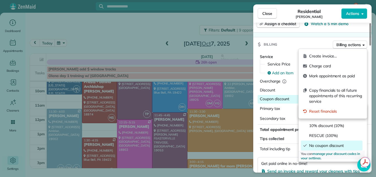
click at [320, 40] on div "Billing Billing actions" at bounding box center [312, 44] width 118 height 14
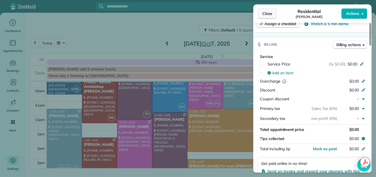
click at [268, 12] on span "Close" at bounding box center [268, 14] width 10 height 6
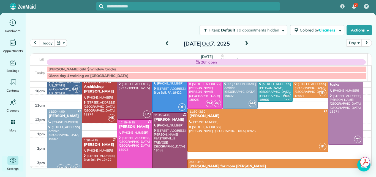
click at [136, 144] on div at bounding box center [134, 155] width 35 height 71
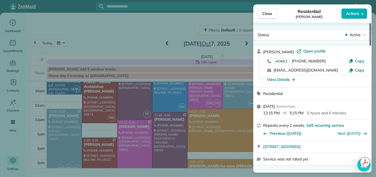
drag, startPoint x: 370, startPoint y: 40, endPoint x: 371, endPoint y: 34, distance: 5.6
click at [371, 34] on div at bounding box center [371, 34] width 2 height 22
click at [310, 50] on span "Open profile" at bounding box center [315, 51] width 22 height 6
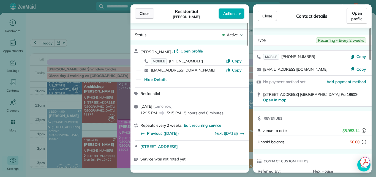
click at [141, 12] on span "Close" at bounding box center [145, 14] width 10 height 6
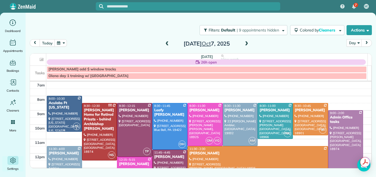
click at [62, 114] on div at bounding box center [64, 113] width 35 height 35
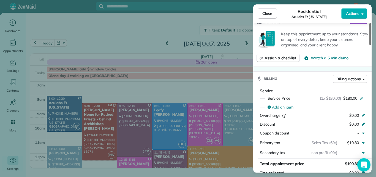
scroll to position [232, 0]
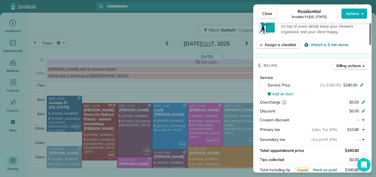
drag, startPoint x: 371, startPoint y: 35, endPoint x: 364, endPoint y: 69, distance: 34.4
click at [370, 45] on div at bounding box center [371, 34] width 2 height 22
click at [265, 11] on span "Close" at bounding box center [268, 14] width 10 height 6
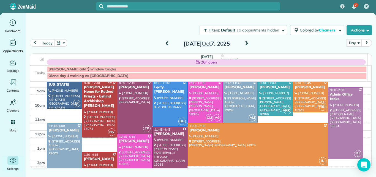
scroll to position [65, 0]
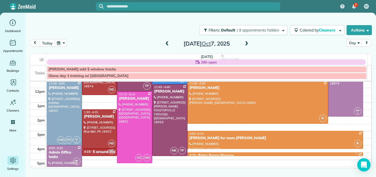
click at [71, 108] on div at bounding box center [64, 113] width 35 height 64
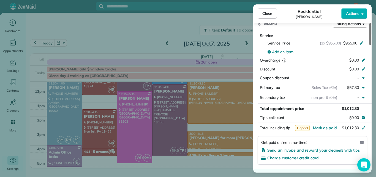
scroll to position [293, 0]
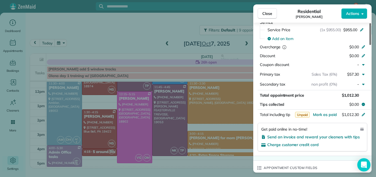
drag, startPoint x: 370, startPoint y: 33, endPoint x: 366, endPoint y: 75, distance: 42.6
click at [370, 45] on div at bounding box center [371, 34] width 2 height 22
click at [270, 13] on span "Close" at bounding box center [268, 14] width 10 height 6
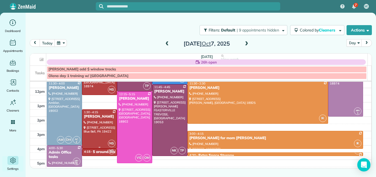
click at [97, 119] on div at bounding box center [99, 128] width 35 height 39
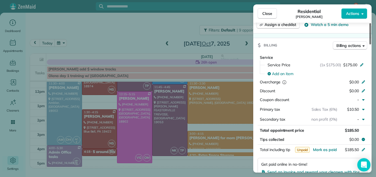
scroll to position [240, 0]
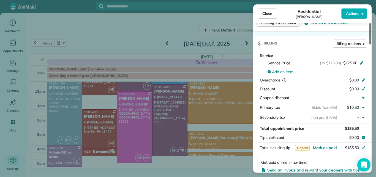
drag, startPoint x: 370, startPoint y: 37, endPoint x: 364, endPoint y: 72, distance: 34.7
click at [370, 44] on div at bounding box center [371, 33] width 2 height 21
click at [267, 11] on span "Close" at bounding box center [268, 14] width 10 height 6
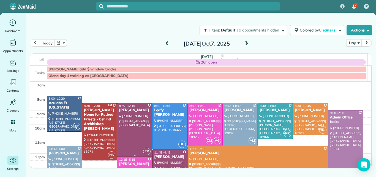
click at [129, 118] on div at bounding box center [134, 129] width 35 height 53
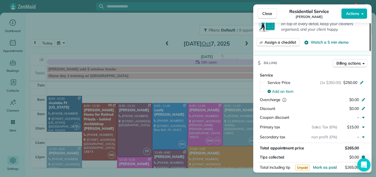
scroll to position [225, 0]
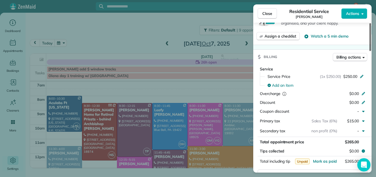
drag, startPoint x: 370, startPoint y: 40, endPoint x: 363, endPoint y: 82, distance: 42.3
click at [370, 51] on div at bounding box center [371, 37] width 2 height 28
click at [269, 12] on span "Close" at bounding box center [268, 14] width 10 height 6
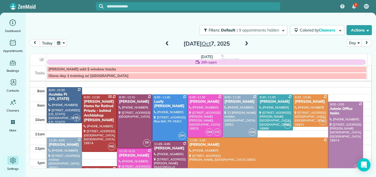
scroll to position [5, 0]
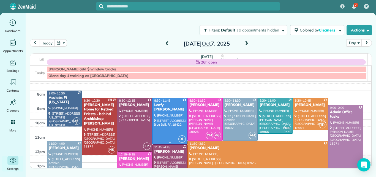
click at [170, 123] on div at bounding box center [170, 121] width 35 height 46
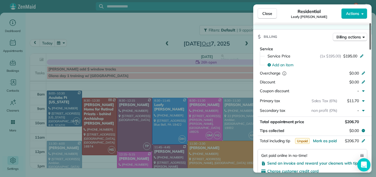
scroll to position [259, 0]
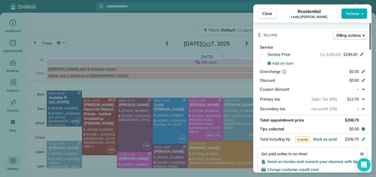
drag, startPoint x: 370, startPoint y: 37, endPoint x: 365, endPoint y: 83, distance: 46.0
click at [370, 50] on div at bounding box center [371, 36] width 2 height 26
click at [266, 10] on button "Close" at bounding box center [267, 13] width 19 height 10
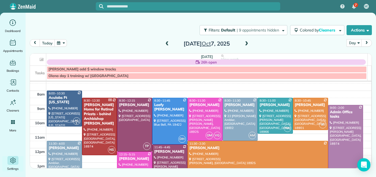
click at [169, 157] on div at bounding box center [170, 179] width 35 height 71
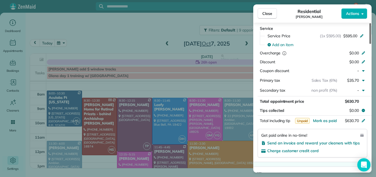
scroll to position [281, 0]
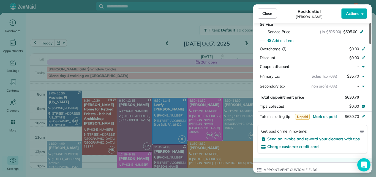
drag, startPoint x: 370, startPoint y: 34, endPoint x: 364, endPoint y: 72, distance: 39.2
click at [370, 44] on div at bounding box center [371, 33] width 2 height 21
click at [266, 12] on span "Close" at bounding box center [268, 14] width 10 height 6
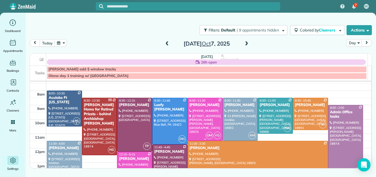
click at [191, 111] on div at bounding box center [205, 119] width 35 height 42
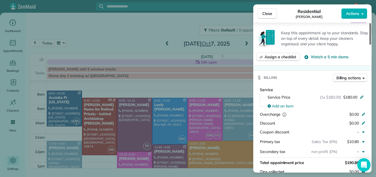
scroll to position [271, 0]
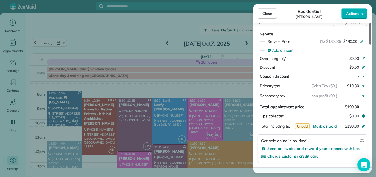
drag, startPoint x: 370, startPoint y: 41, endPoint x: 365, endPoint y: 80, distance: 39.2
click at [370, 45] on div at bounding box center [371, 33] width 2 height 21
click at [266, 14] on span "Close" at bounding box center [268, 14] width 10 height 6
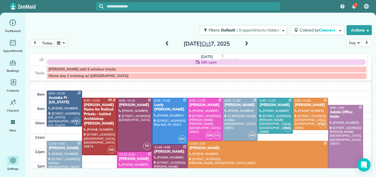
click at [212, 149] on div "Cynthia Estep" at bounding box center [257, 147] width 137 height 5
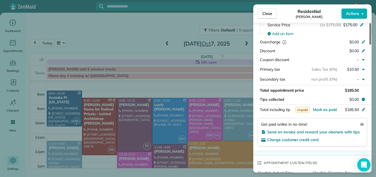
scroll to position [291, 0]
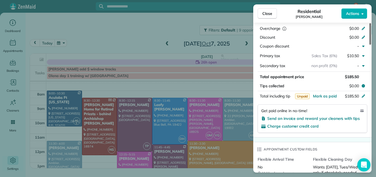
drag, startPoint x: 370, startPoint y: 34, endPoint x: 366, endPoint y: 75, distance: 42.1
click at [370, 45] on div at bounding box center [371, 33] width 2 height 21
click at [268, 11] on span "Close" at bounding box center [268, 14] width 10 height 6
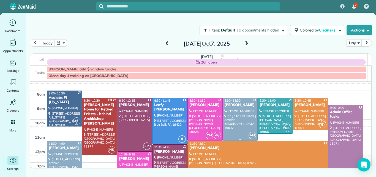
click at [231, 128] on div at bounding box center [240, 119] width 35 height 42
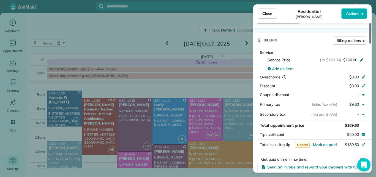
scroll to position [287, 0]
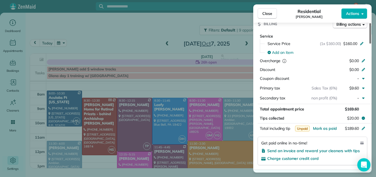
drag, startPoint x: 370, startPoint y: 40, endPoint x: 362, endPoint y: 79, distance: 39.8
click at [370, 44] on div at bounding box center [371, 33] width 2 height 20
click at [266, 9] on button "Close" at bounding box center [267, 13] width 19 height 10
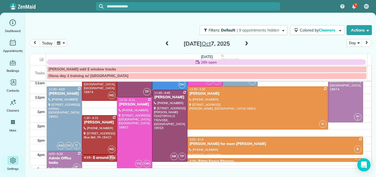
scroll to position [61, 0]
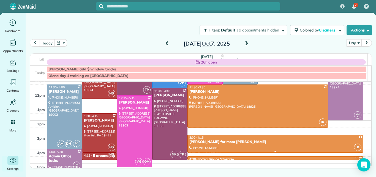
click at [267, 139] on div "Jeramie Ferrell for mom Josephine Leone" at bounding box center [275, 141] width 173 height 5
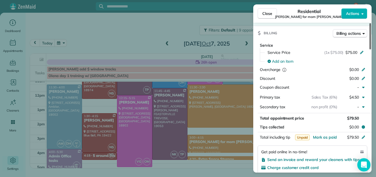
scroll to position [295, 0]
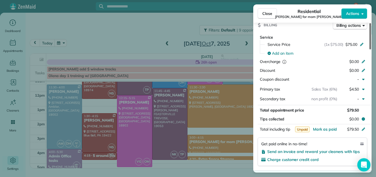
drag, startPoint x: 371, startPoint y: 44, endPoint x: 358, endPoint y: 95, distance: 52.7
click at [370, 49] on div at bounding box center [371, 36] width 2 height 26
click at [269, 16] on button "Close" at bounding box center [267, 13] width 19 height 10
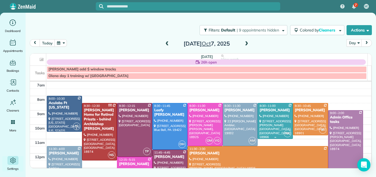
click at [271, 120] on div at bounding box center [275, 120] width 35 height 35
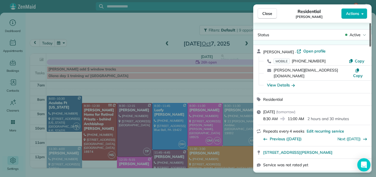
drag, startPoint x: 371, startPoint y: 45, endPoint x: 371, endPoint y: 39, distance: 5.5
click at [371, 39] on div "Status Active Taylor McKenna · Open profile MOBILE (215) 882-2714 Copy taylor.l…" at bounding box center [312, 98] width 118 height 150
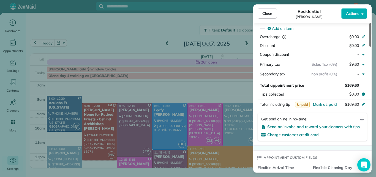
scroll to position [292, 0]
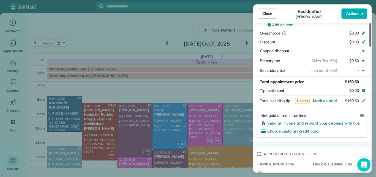
drag, startPoint x: 370, startPoint y: 39, endPoint x: 358, endPoint y: 85, distance: 47.0
click at [370, 47] on div at bounding box center [371, 34] width 2 height 23
click at [271, 12] on span "Close" at bounding box center [268, 14] width 10 height 6
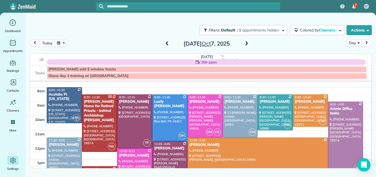
scroll to position [2, 0]
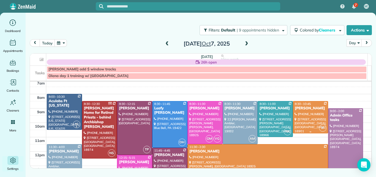
click at [311, 112] on div at bounding box center [310, 117] width 35 height 32
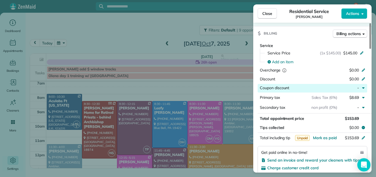
scroll to position [253, 0]
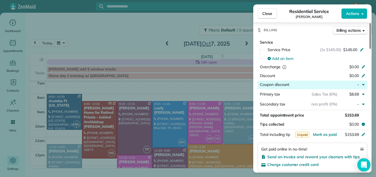
drag, startPoint x: 371, startPoint y: 40, endPoint x: 365, endPoint y: 83, distance: 43.6
click at [370, 49] on div at bounding box center [371, 36] width 2 height 26
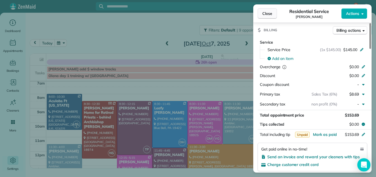
click at [271, 12] on span "Close" at bounding box center [268, 14] width 10 height 6
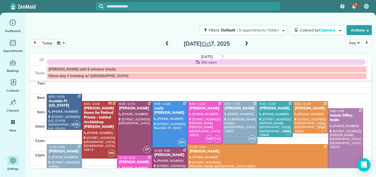
click at [247, 45] on span at bounding box center [247, 43] width 6 height 5
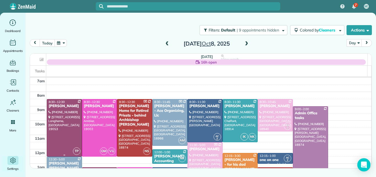
click at [63, 128] on div at bounding box center [64, 127] width 35 height 57
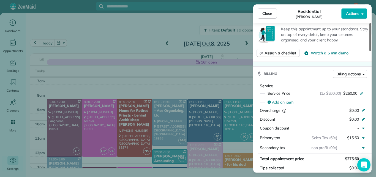
scroll to position [239, 0]
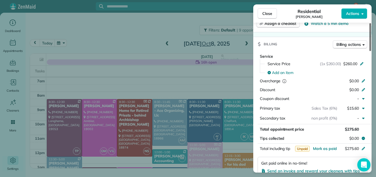
drag, startPoint x: 370, startPoint y: 30, endPoint x: 367, endPoint y: 74, distance: 44.5
click at [370, 51] on div at bounding box center [371, 37] width 2 height 28
click at [275, 13] on button "Close" at bounding box center [267, 13] width 19 height 10
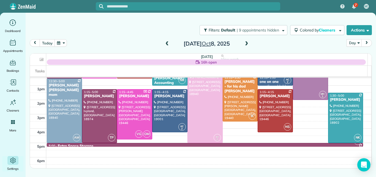
scroll to position [79, 0]
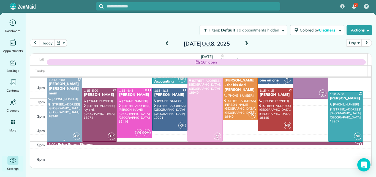
click at [62, 101] on div at bounding box center [64, 109] width 35 height 64
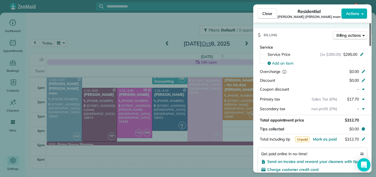
scroll to position [297, 0]
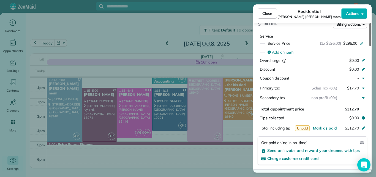
drag, startPoint x: 371, startPoint y: 29, endPoint x: 366, endPoint y: 75, distance: 45.4
click at [370, 46] on div at bounding box center [371, 34] width 2 height 23
click at [265, 17] on button "Close" at bounding box center [267, 13] width 19 height 10
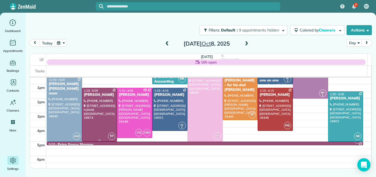
click at [104, 110] on div at bounding box center [99, 114] width 35 height 53
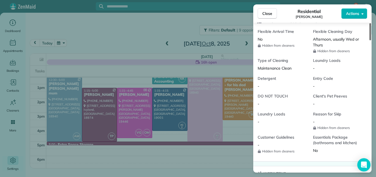
scroll to position [515, 0]
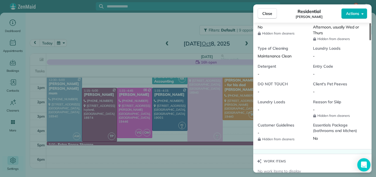
drag, startPoint x: 371, startPoint y: 37, endPoint x: 367, endPoint y: 96, distance: 58.5
click at [370, 40] on div at bounding box center [371, 31] width 2 height 17
drag, startPoint x: 366, startPoint y: 102, endPoint x: 364, endPoint y: 112, distance: 11.0
click at [364, 112] on div "Flexible Arrival Time No Hidden from cleaners Flexible Cleaning Day Afternoon, …" at bounding box center [313, 81] width 111 height 129
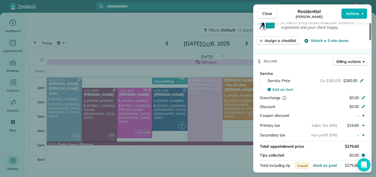
scroll to position [289, 0]
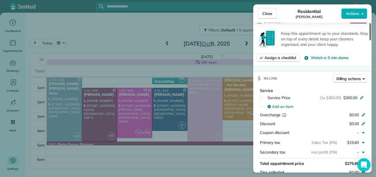
drag, startPoint x: 370, startPoint y: 93, endPoint x: 375, endPoint y: 68, distance: 26.0
click at [371, 40] on div at bounding box center [371, 31] width 2 height 17
drag, startPoint x: 375, startPoint y: 68, endPoint x: 374, endPoint y: 72, distance: 4.2
click at [374, 71] on div "Close Residential Dawn McKee Actions Status Active Dawn McKee · Open profile MO…" at bounding box center [188, 88] width 376 height 177
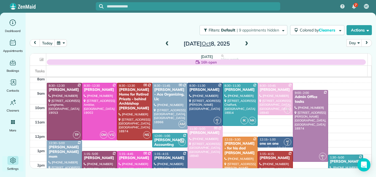
scroll to position [6, 0]
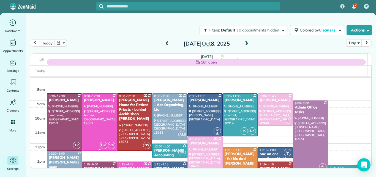
click at [109, 117] on div at bounding box center [99, 121] width 35 height 57
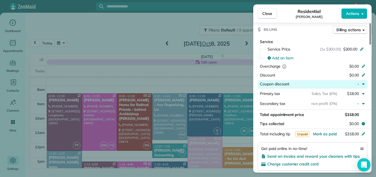
drag, startPoint x: 370, startPoint y: 41, endPoint x: 363, endPoint y: 79, distance: 38.7
click at [370, 45] on div at bounding box center [371, 33] width 2 height 21
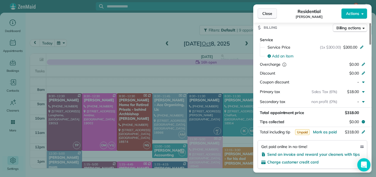
click at [263, 13] on span "Close" at bounding box center [268, 14] width 10 height 6
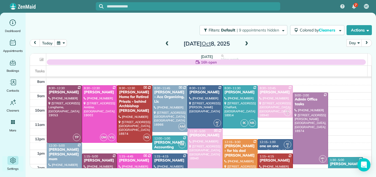
scroll to position [3, 0]
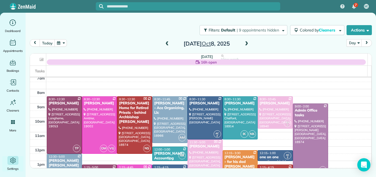
click at [169, 152] on div "Nicholas DeStephanis - Destephanis Accounting" at bounding box center [170, 155] width 32 height 9
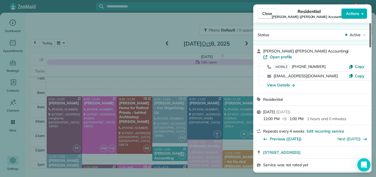
click at [370, 43] on div at bounding box center [371, 35] width 2 height 24
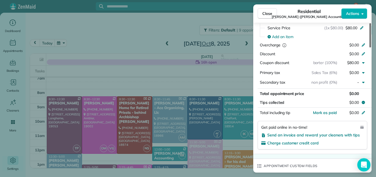
scroll to position [282, 0]
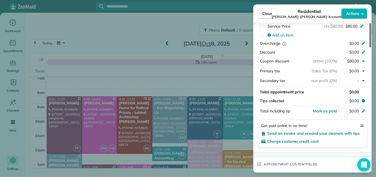
drag, startPoint x: 370, startPoint y: 43, endPoint x: 368, endPoint y: 88, distance: 45.5
click at [370, 47] on div at bounding box center [371, 35] width 2 height 24
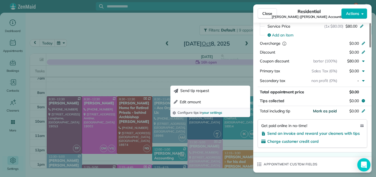
click at [333, 111] on span "Mark as paid" at bounding box center [325, 110] width 24 height 5
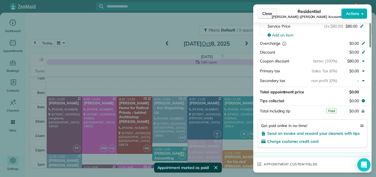
click at [266, 11] on span "Close" at bounding box center [268, 14] width 10 height 6
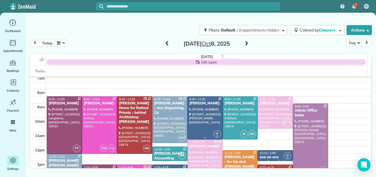
click at [200, 115] on div at bounding box center [205, 117] width 35 height 42
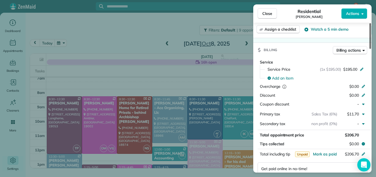
scroll to position [251, 0]
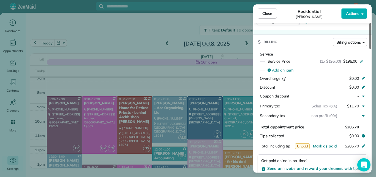
drag, startPoint x: 370, startPoint y: 44, endPoint x: 364, endPoint y: 87, distance: 43.4
click at [370, 49] on div at bounding box center [371, 36] width 2 height 26
click at [266, 13] on span "Close" at bounding box center [268, 14] width 10 height 6
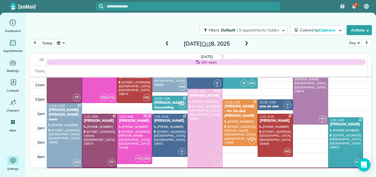
scroll to position [59, 0]
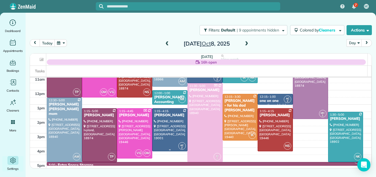
click at [164, 132] on div at bounding box center [170, 129] width 35 height 42
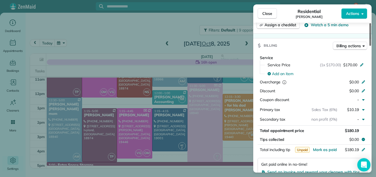
scroll to position [250, 0]
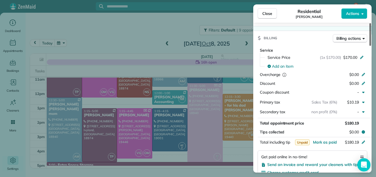
drag, startPoint x: 370, startPoint y: 36, endPoint x: 366, endPoint y: 74, distance: 38.3
click at [370, 46] on div at bounding box center [371, 34] width 2 height 23
click at [269, 10] on button "Close" at bounding box center [267, 13] width 19 height 10
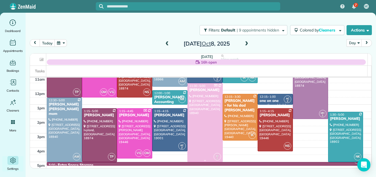
click at [209, 112] on div at bounding box center [205, 122] width 35 height 78
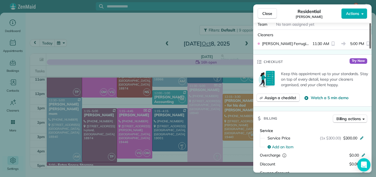
scroll to position [99, 0]
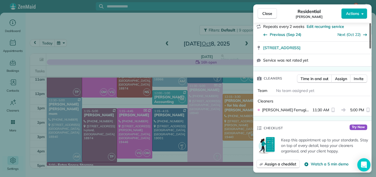
drag, startPoint x: 370, startPoint y: 37, endPoint x: 371, endPoint y: 54, distance: 16.8
click at [371, 48] on div at bounding box center [371, 35] width 2 height 25
click at [264, 11] on span "Close" at bounding box center [268, 14] width 10 height 6
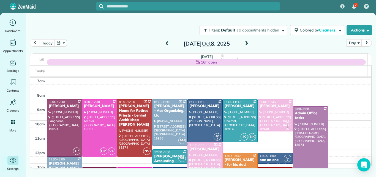
click at [237, 118] on div at bounding box center [240, 120] width 35 height 42
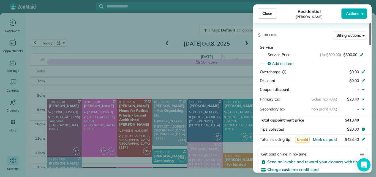
scroll to position [284, 0]
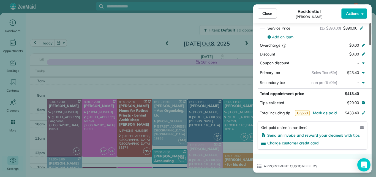
drag, startPoint x: 371, startPoint y: 36, endPoint x: 366, endPoint y: 78, distance: 41.8
click at [370, 45] on div at bounding box center [371, 34] width 2 height 22
click at [265, 12] on span "Close" at bounding box center [268, 14] width 10 height 6
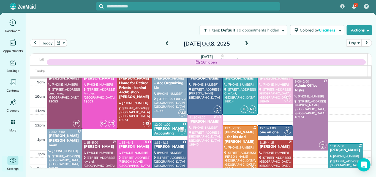
scroll to position [33, 0]
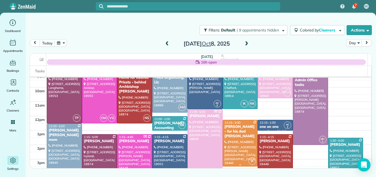
click at [237, 142] on div at bounding box center [240, 143] width 35 height 46
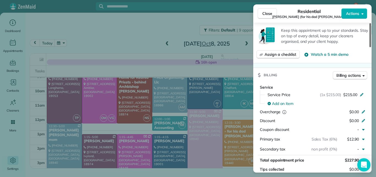
scroll to position [247, 0]
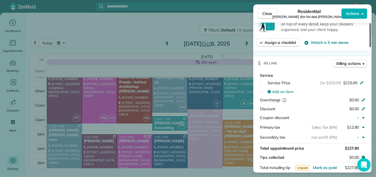
drag, startPoint x: 370, startPoint y: 38, endPoint x: 360, endPoint y: 78, distance: 40.9
click at [370, 47] on div at bounding box center [371, 35] width 2 height 24
click at [360, 80] on icon at bounding box center [362, 82] width 4 height 4
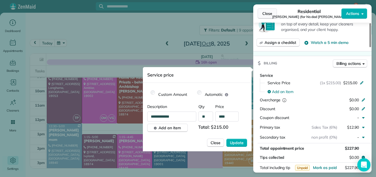
click at [266, 12] on span "Close" at bounding box center [268, 14] width 10 height 6
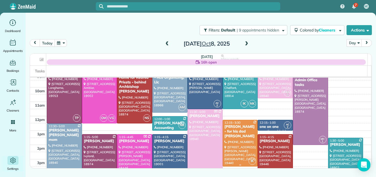
click at [244, 140] on div at bounding box center [240, 143] width 35 height 46
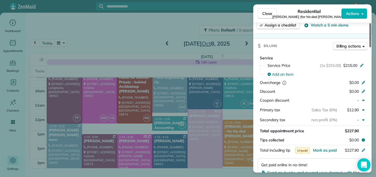
scroll to position [294, 0]
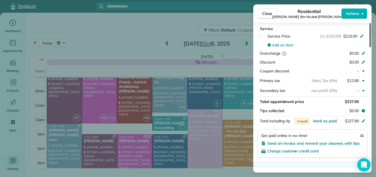
drag, startPoint x: 370, startPoint y: 37, endPoint x: 364, endPoint y: 84, distance: 47.4
click at [370, 47] on div at bounding box center [371, 35] width 2 height 24
click at [261, 7] on div "Close Residential Jared Marks (for his dad Marc) Actions" at bounding box center [312, 13] width 118 height 18
click at [268, 13] on span "Close" at bounding box center [268, 14] width 10 height 6
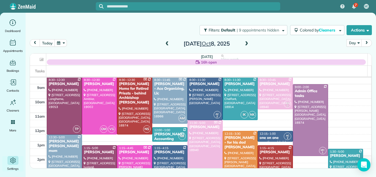
scroll to position [11, 0]
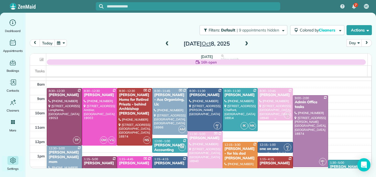
click at [275, 99] on div at bounding box center [275, 104] width 35 height 32
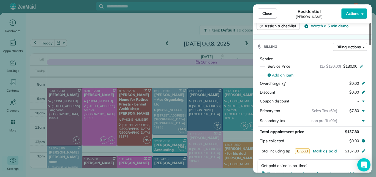
scroll to position [255, 0]
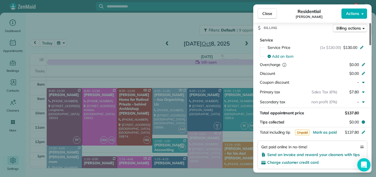
drag, startPoint x: 371, startPoint y: 41, endPoint x: 364, endPoint y: 79, distance: 38.2
click at [370, 45] on div at bounding box center [371, 34] width 2 height 22
click at [264, 11] on span "Close" at bounding box center [268, 14] width 10 height 6
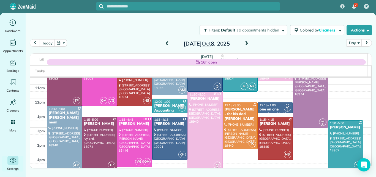
scroll to position [59, 0]
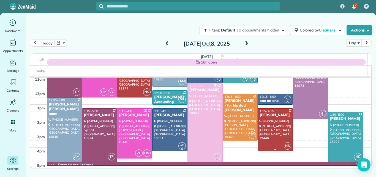
click at [270, 128] on div at bounding box center [275, 129] width 35 height 42
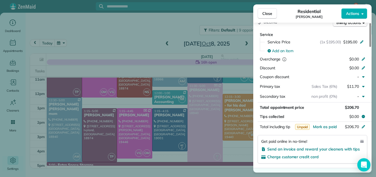
scroll to position [262, 0]
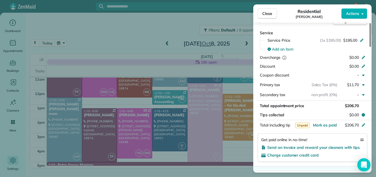
drag, startPoint x: 370, startPoint y: 29, endPoint x: 365, endPoint y: 70, distance: 41.7
click at [370, 47] on div at bounding box center [371, 35] width 2 height 24
click at [272, 11] on span "Close" at bounding box center [268, 14] width 10 height 6
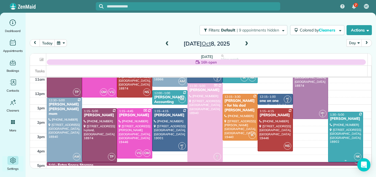
click at [338, 133] on div at bounding box center [346, 137] width 35 height 50
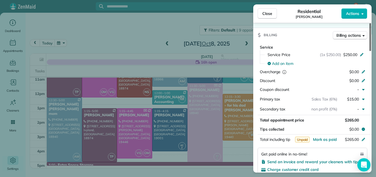
scroll to position [267, 0]
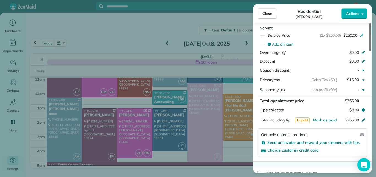
drag, startPoint x: 370, startPoint y: 42, endPoint x: 363, endPoint y: 92, distance: 50.0
click at [370, 51] on div at bounding box center [371, 37] width 2 height 28
click at [267, 14] on span "Close" at bounding box center [268, 14] width 10 height 6
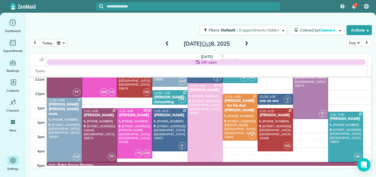
click at [247, 45] on span at bounding box center [247, 43] width 6 height 5
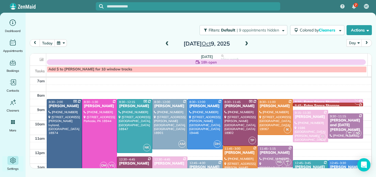
click at [73, 131] on div at bounding box center [64, 138] width 35 height 78
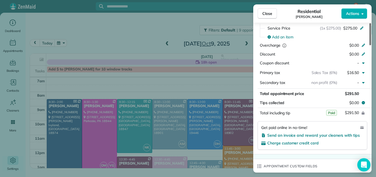
scroll to position [278, 0]
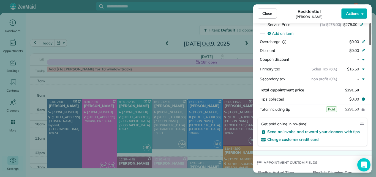
drag, startPoint x: 370, startPoint y: 39, endPoint x: 368, endPoint y: 80, distance: 41.1
click at [370, 45] on div at bounding box center [371, 34] width 2 height 22
click at [269, 13] on span "Close" at bounding box center [268, 14] width 10 height 6
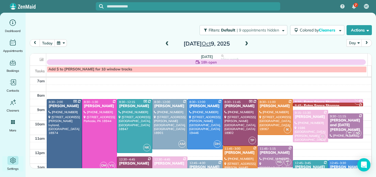
click at [166, 44] on span at bounding box center [167, 43] width 6 height 5
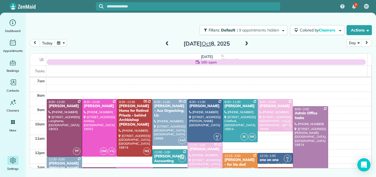
click at [167, 43] on span at bounding box center [167, 43] width 6 height 5
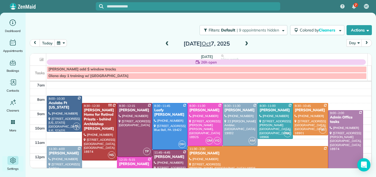
click at [246, 43] on span at bounding box center [247, 43] width 6 height 5
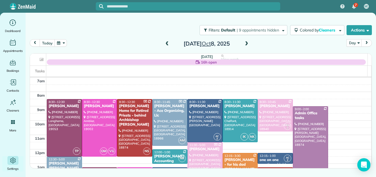
click at [246, 43] on span at bounding box center [247, 43] width 6 height 5
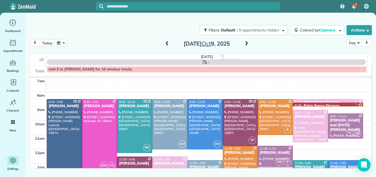
click at [246, 43] on span at bounding box center [247, 43] width 6 height 5
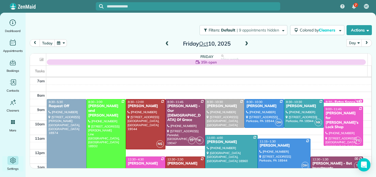
click at [246, 43] on span at bounding box center [247, 43] width 6 height 5
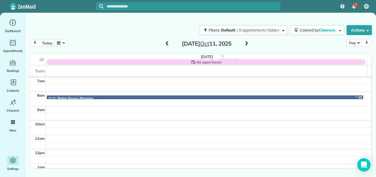
click at [246, 43] on span at bounding box center [247, 43] width 6 height 5
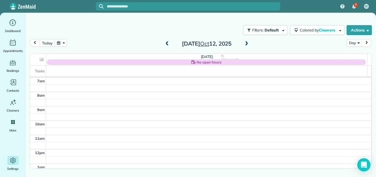
click at [246, 43] on span at bounding box center [247, 43] width 6 height 5
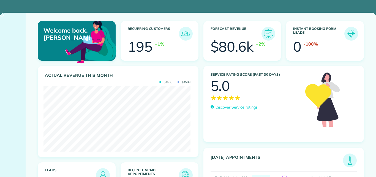
scroll to position [65, 147]
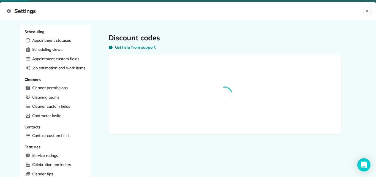
scroll to position [18, 0]
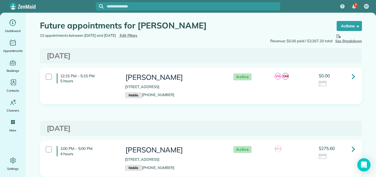
click at [352, 75] on icon at bounding box center [353, 76] width 3 height 10
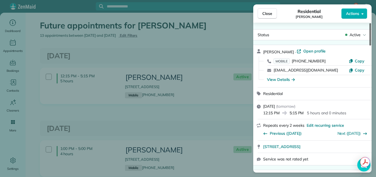
drag, startPoint x: 370, startPoint y: 36, endPoint x: 371, endPoint y: 30, distance: 5.6
click at [371, 30] on div at bounding box center [371, 34] width 2 height 22
drag, startPoint x: 371, startPoint y: 30, endPoint x: 370, endPoint y: 21, distance: 8.5
click at [370, 23] on div at bounding box center [371, 34] width 2 height 22
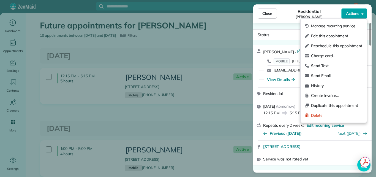
click at [353, 11] on span "Actions" at bounding box center [352, 14] width 13 height 6
click at [333, 9] on div "Residential Katie Jacoby" at bounding box center [309, 13] width 64 height 11
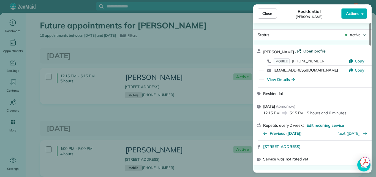
click at [305, 53] on span "Open profile" at bounding box center [315, 51] width 22 height 6
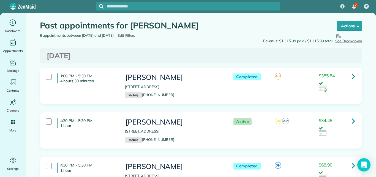
click at [352, 75] on icon at bounding box center [353, 76] width 3 height 10
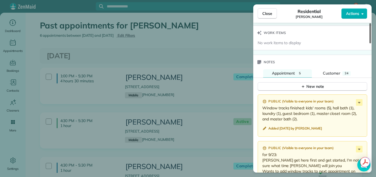
scroll to position [583, 0]
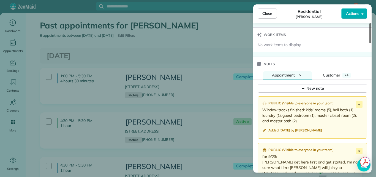
drag, startPoint x: 369, startPoint y: 38, endPoint x: 368, endPoint y: 116, distance: 78.2
click at [370, 43] on div at bounding box center [371, 33] width 2 height 20
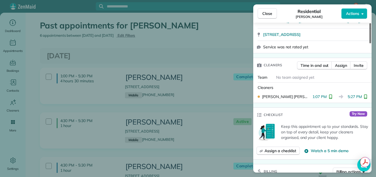
scroll to position [90, 0]
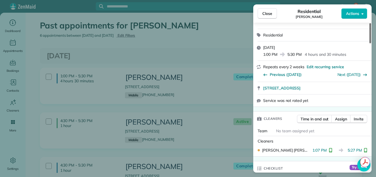
drag, startPoint x: 370, startPoint y: 115, endPoint x: 374, endPoint y: 49, distance: 66.2
click at [371, 43] on div at bounding box center [371, 33] width 2 height 20
click at [269, 11] on span "Close" at bounding box center [268, 14] width 10 height 6
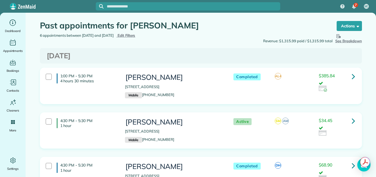
click at [352, 76] on icon at bounding box center [353, 76] width 3 height 10
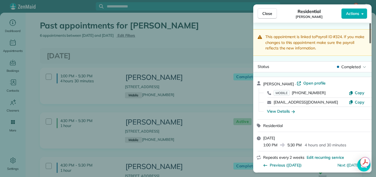
drag, startPoint x: 370, startPoint y: 37, endPoint x: 372, endPoint y: -1, distance: 37.8
click at [371, 23] on div at bounding box center [371, 33] width 2 height 20
click at [268, 12] on span "Close" at bounding box center [268, 14] width 10 height 6
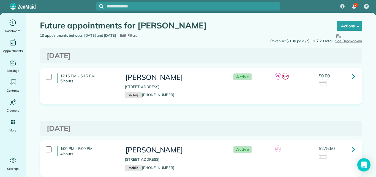
click at [352, 74] on icon at bounding box center [353, 76] width 3 height 10
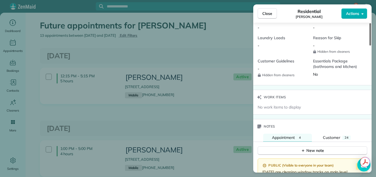
scroll to position [515, 0]
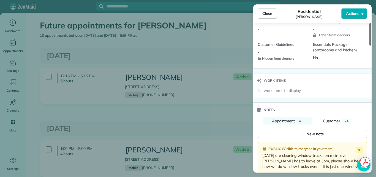
drag, startPoint x: 370, startPoint y: 41, endPoint x: 363, endPoint y: 118, distance: 77.4
click at [370, 45] on div at bounding box center [371, 34] width 2 height 22
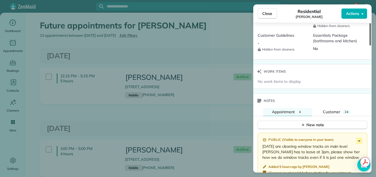
scroll to position [526, 0]
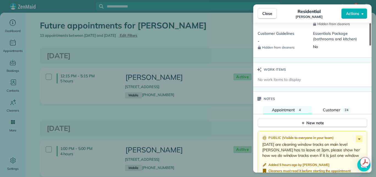
click at [371, 45] on div at bounding box center [371, 34] width 2 height 22
click at [272, 12] on button "Close" at bounding box center [267, 13] width 19 height 10
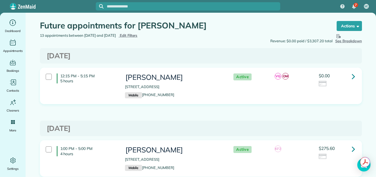
click at [352, 76] on icon at bounding box center [353, 76] width 3 height 10
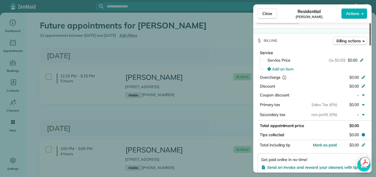
drag, startPoint x: 371, startPoint y: 30, endPoint x: 362, endPoint y: 69, distance: 40.3
click at [370, 45] on div at bounding box center [371, 34] width 2 height 22
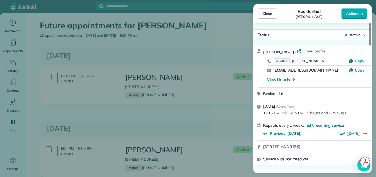
drag, startPoint x: 370, startPoint y: 69, endPoint x: 376, endPoint y: 15, distance: 54.3
click at [371, 23] on div at bounding box center [371, 34] width 2 height 22
click at [307, 50] on span "Open profile" at bounding box center [315, 51] width 22 height 6
